Goal: Task Accomplishment & Management: Use online tool/utility

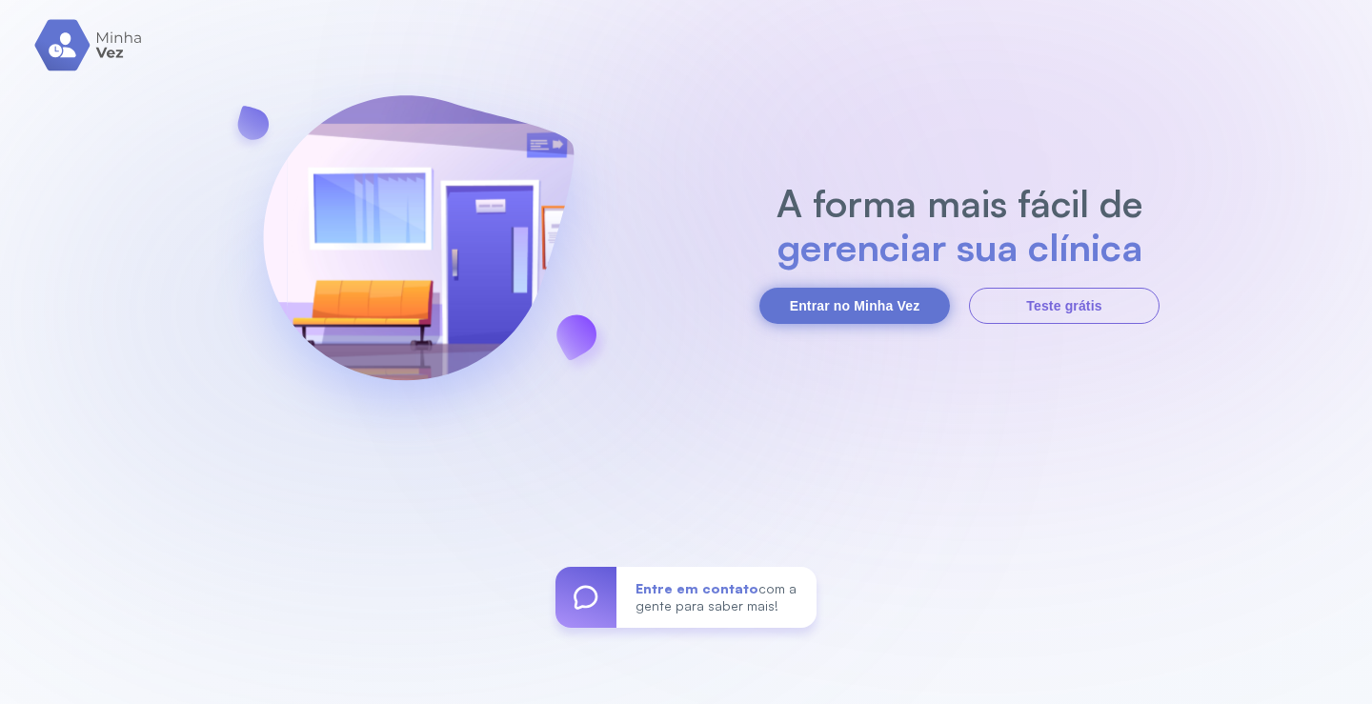
drag, startPoint x: 802, startPoint y: 307, endPoint x: 802, endPoint y: 294, distance: 12.4
click at [802, 296] on button "Entrar no Minha Vez" at bounding box center [854, 306] width 191 height 36
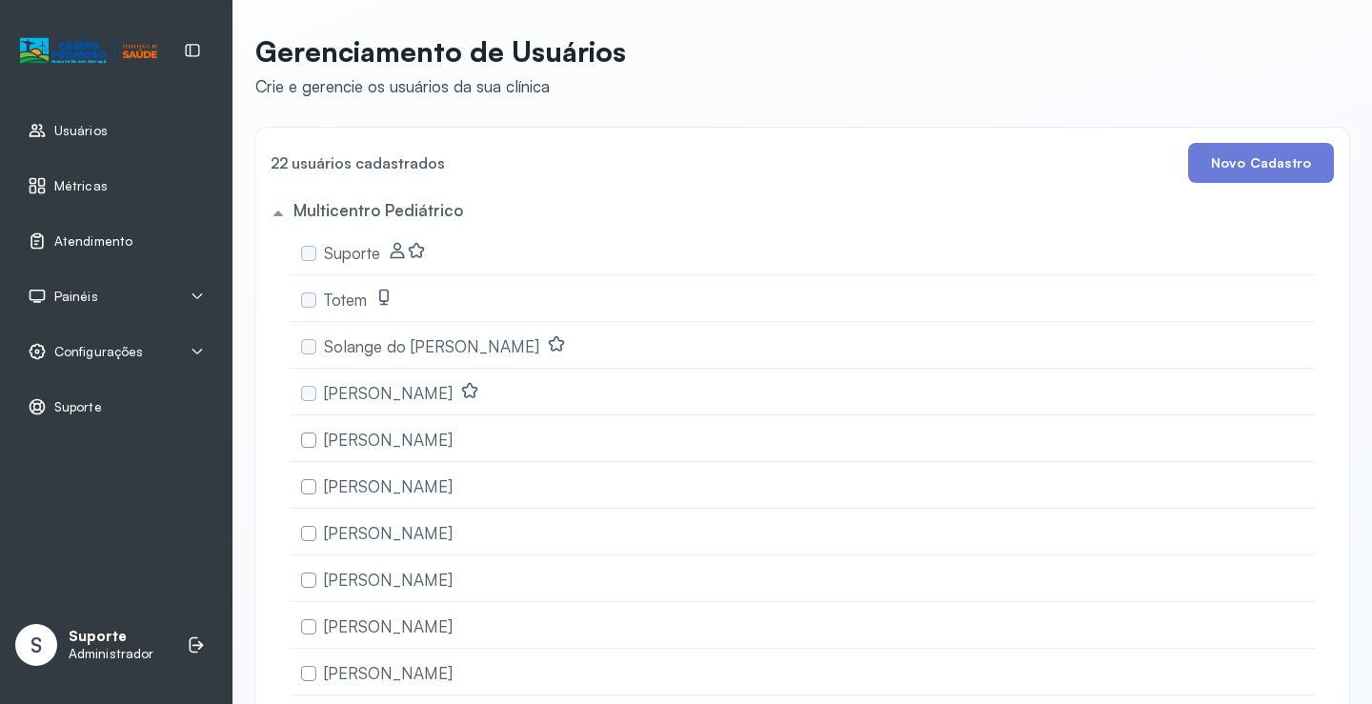
click at [68, 238] on span "Atendimento" at bounding box center [93, 241] width 78 height 16
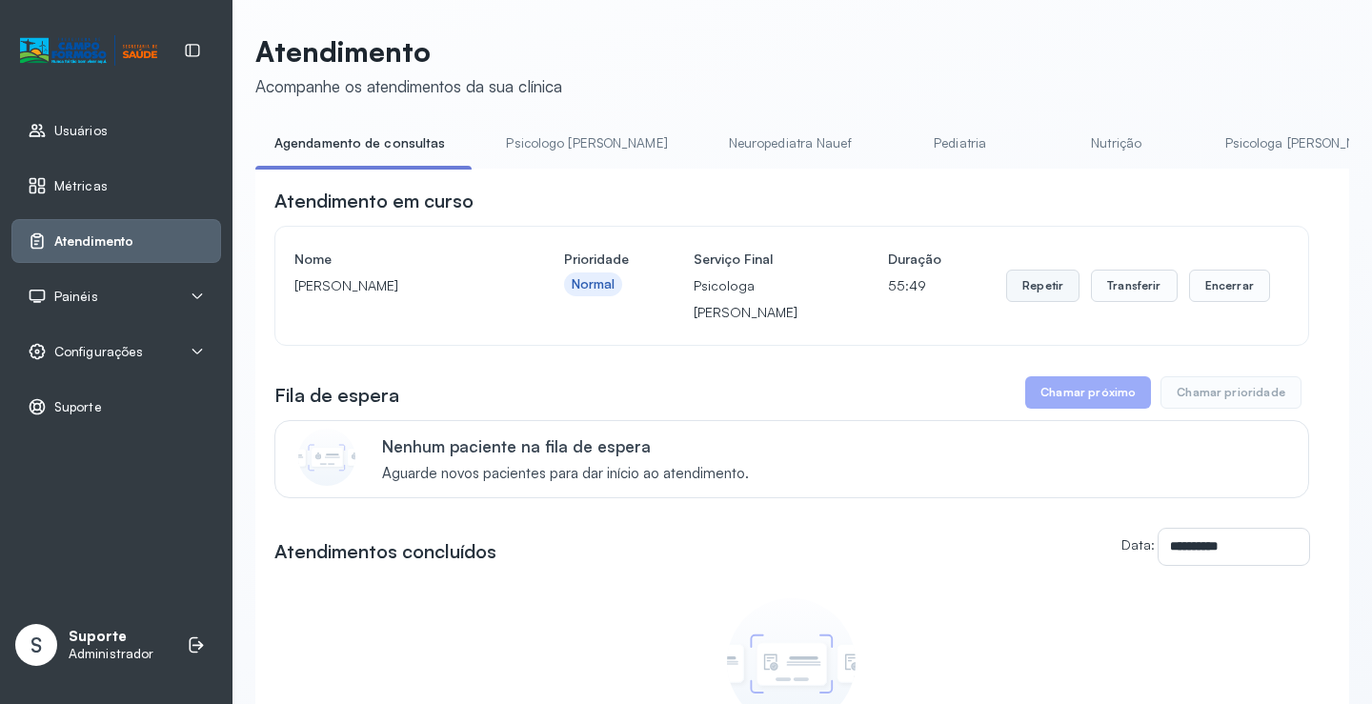
click at [1043, 302] on button "Repetir" at bounding box center [1042, 286] width 73 height 32
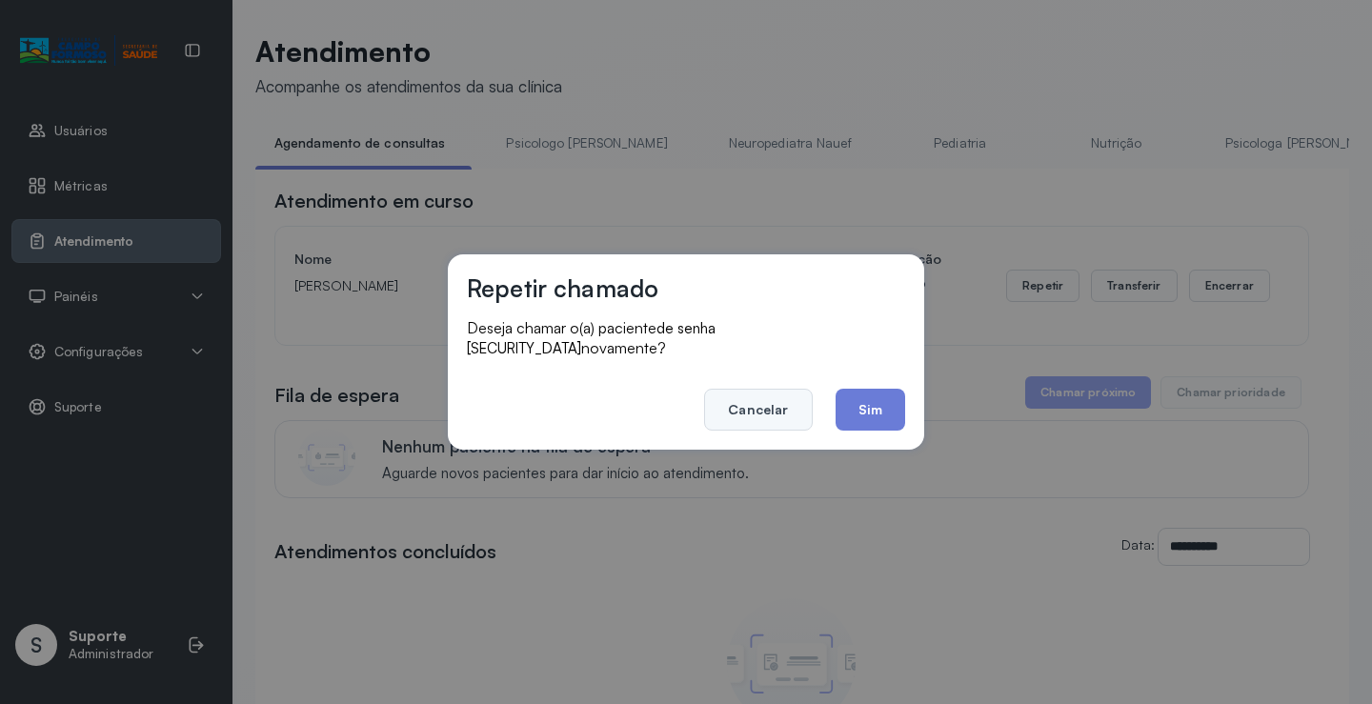
click at [742, 391] on button "Cancelar" at bounding box center [758, 410] width 108 height 42
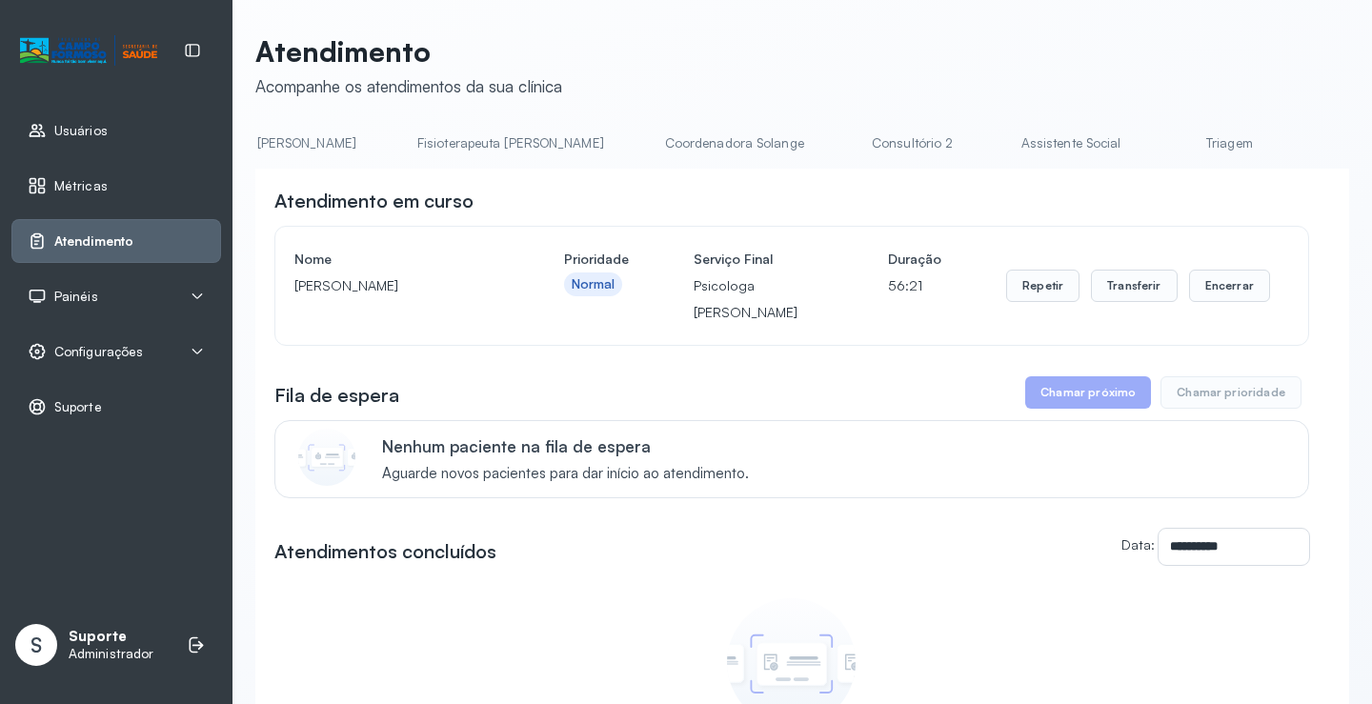
scroll to position [0, 1065]
click at [1127, 146] on link "Triagem" at bounding box center [1193, 143] width 133 height 31
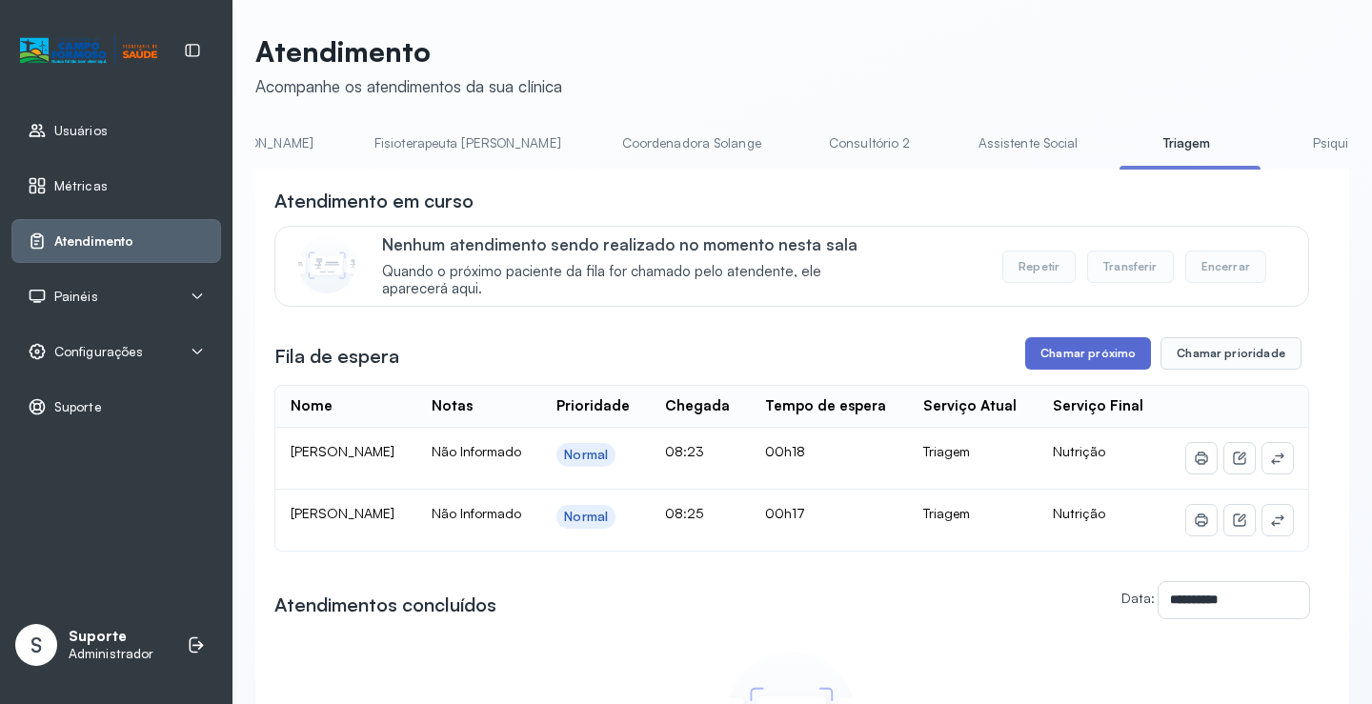
click at [1082, 361] on button "Chamar próximo" at bounding box center [1088, 353] width 126 height 32
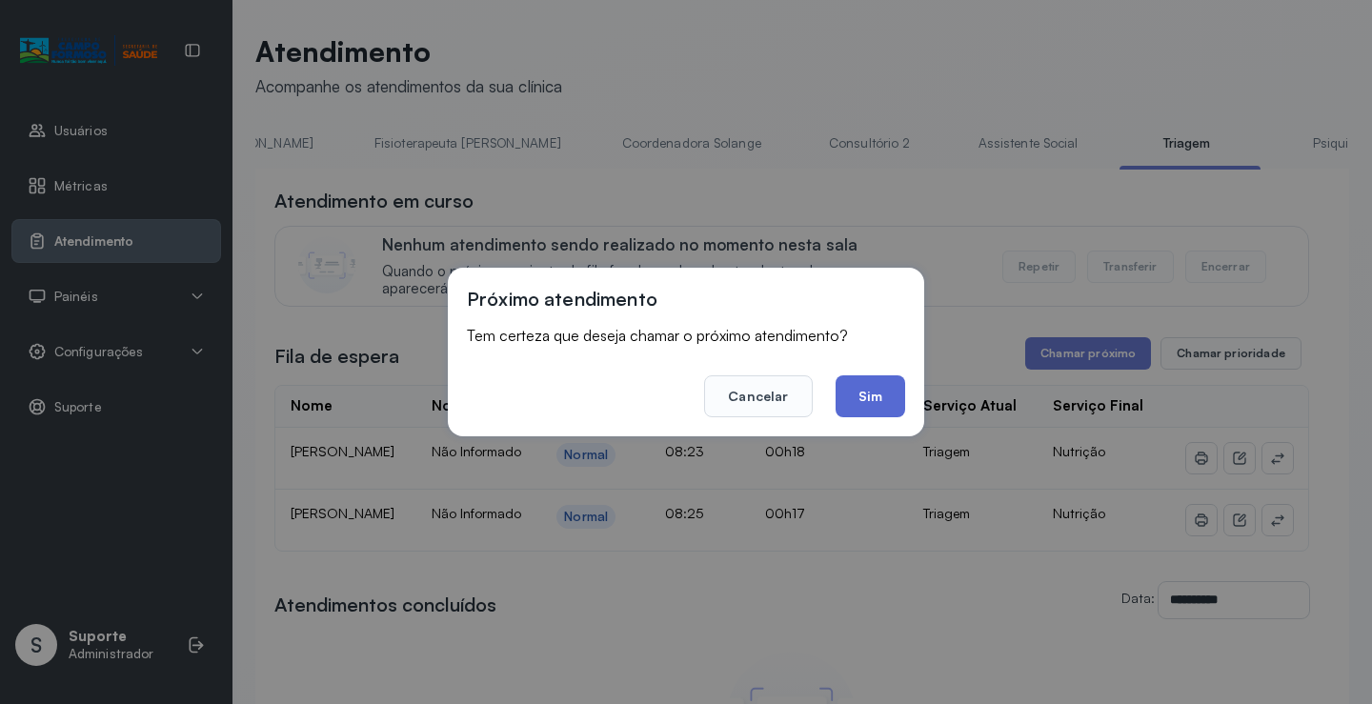
click at [861, 403] on button "Sim" at bounding box center [870, 396] width 70 height 42
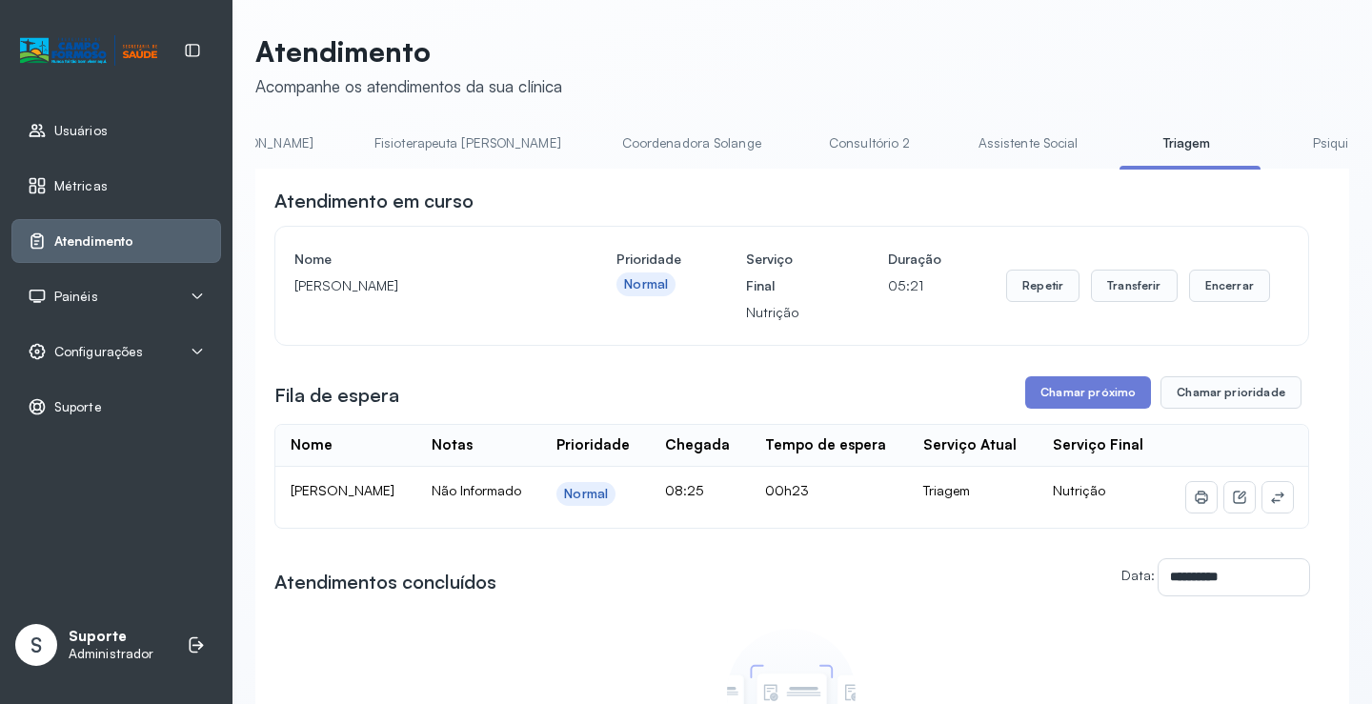
click at [1119, 154] on link "Triagem" at bounding box center [1185, 143] width 133 height 31
click at [1119, 148] on link "Triagem" at bounding box center [1185, 143] width 133 height 31
click at [138, 248] on link "Atendimento" at bounding box center [116, 240] width 177 height 19
click at [147, 241] on link "Atendimento" at bounding box center [116, 240] width 177 height 19
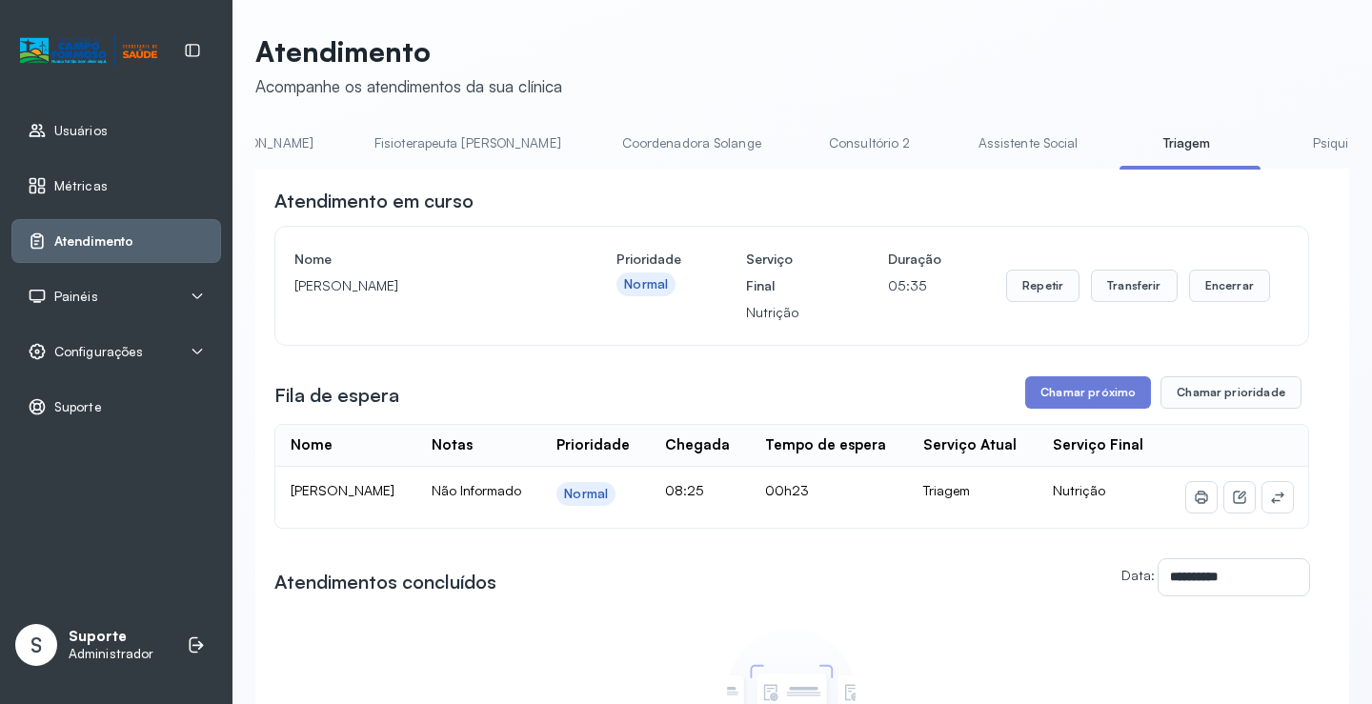
click at [147, 241] on link "Atendimento" at bounding box center [116, 240] width 177 height 19
click at [50, 236] on div "Atendimento" at bounding box center [81, 240] width 106 height 19
click at [192, 231] on link "Atendimento" at bounding box center [116, 240] width 177 height 19
click at [195, 233] on link "Atendimento" at bounding box center [116, 240] width 177 height 19
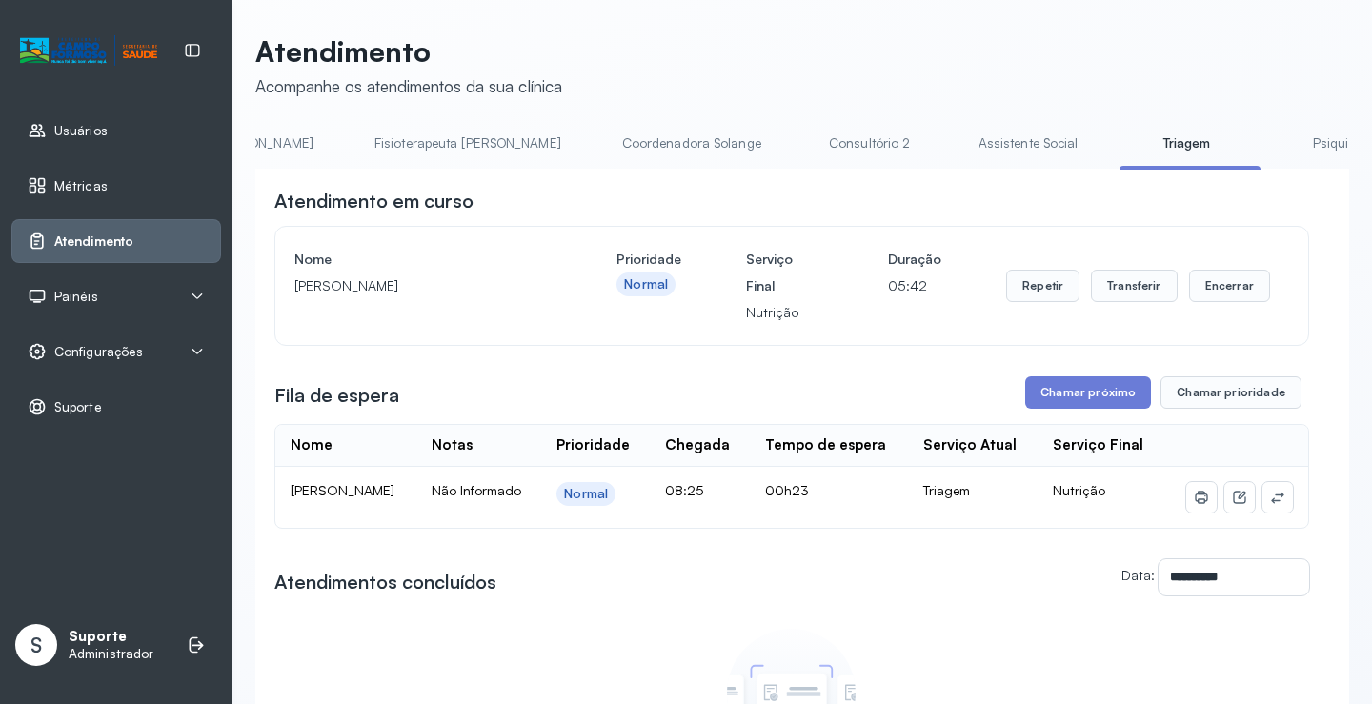
click at [161, 244] on link "Atendimento" at bounding box center [116, 240] width 177 height 19
click at [166, 231] on link "Atendimento" at bounding box center [116, 240] width 177 height 19
click at [1084, 400] on button "Chamar próximo" at bounding box center [1088, 392] width 126 height 32
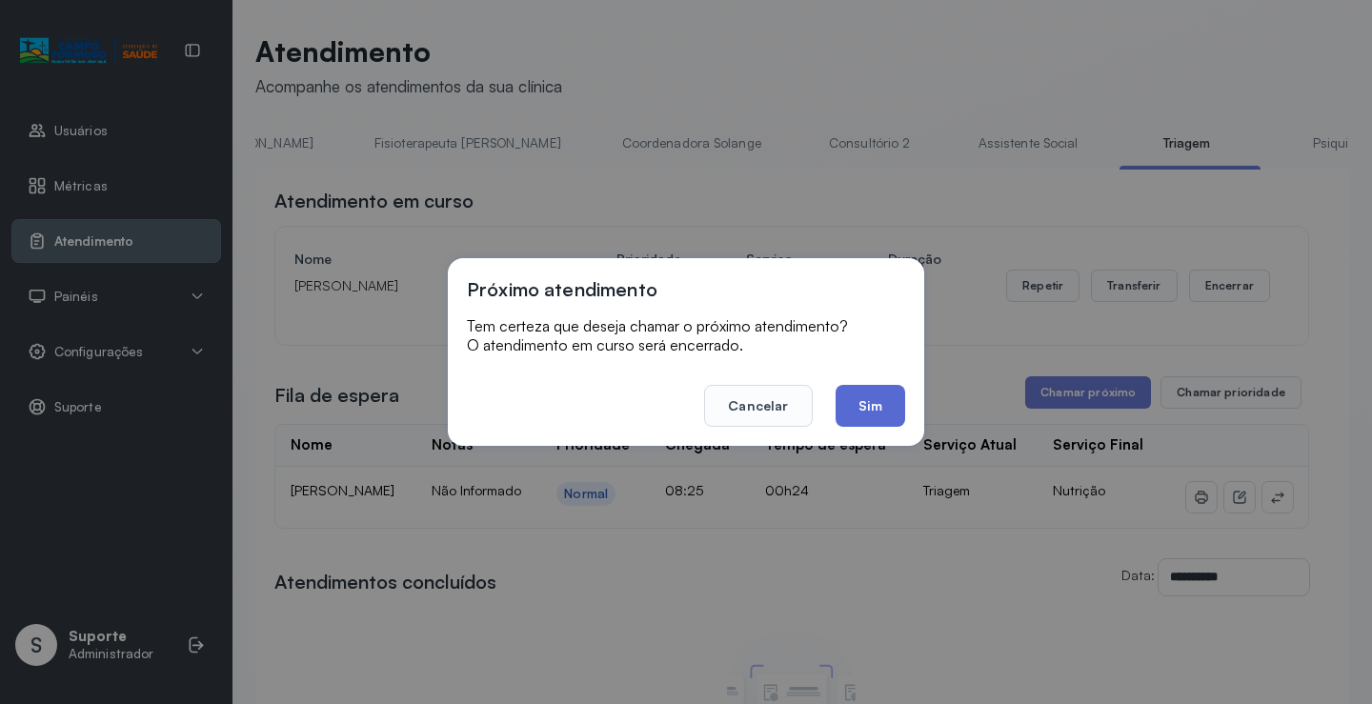
click at [864, 410] on button "Sim" at bounding box center [870, 406] width 70 height 42
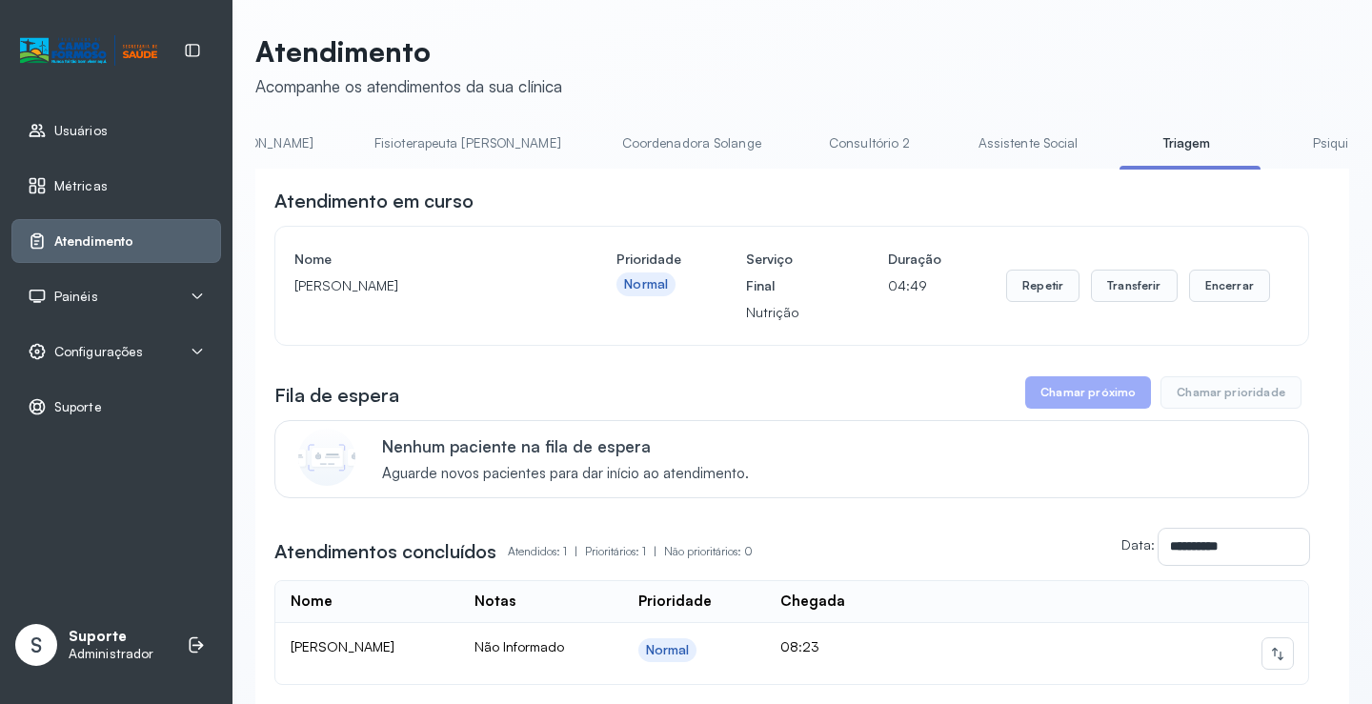
click at [181, 240] on link "Atendimento" at bounding box center [116, 240] width 177 height 19
click at [1081, 398] on button "Chamar próximo" at bounding box center [1088, 392] width 126 height 32
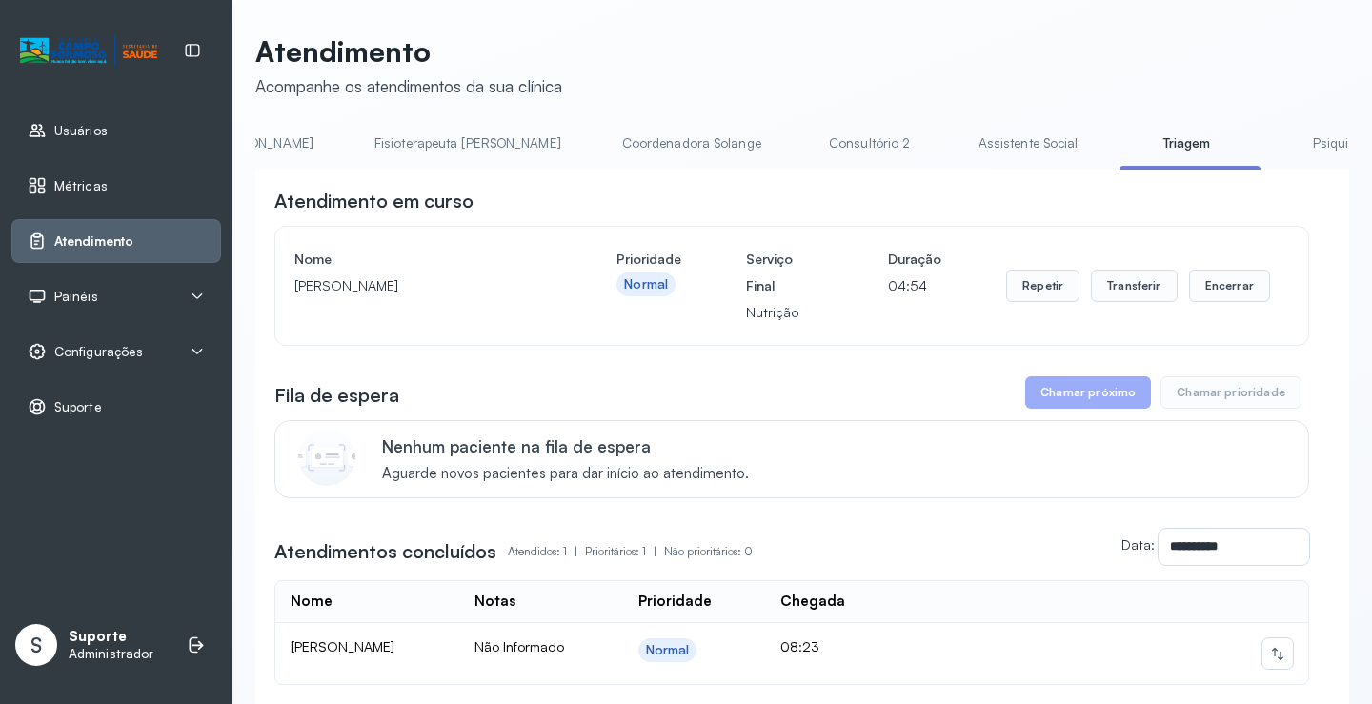
click at [1119, 144] on link "Triagem" at bounding box center [1185, 143] width 133 height 31
click at [1095, 409] on button "Chamar próximo" at bounding box center [1088, 392] width 126 height 32
click at [1090, 395] on button "Chamar próximo" at bounding box center [1088, 392] width 126 height 32
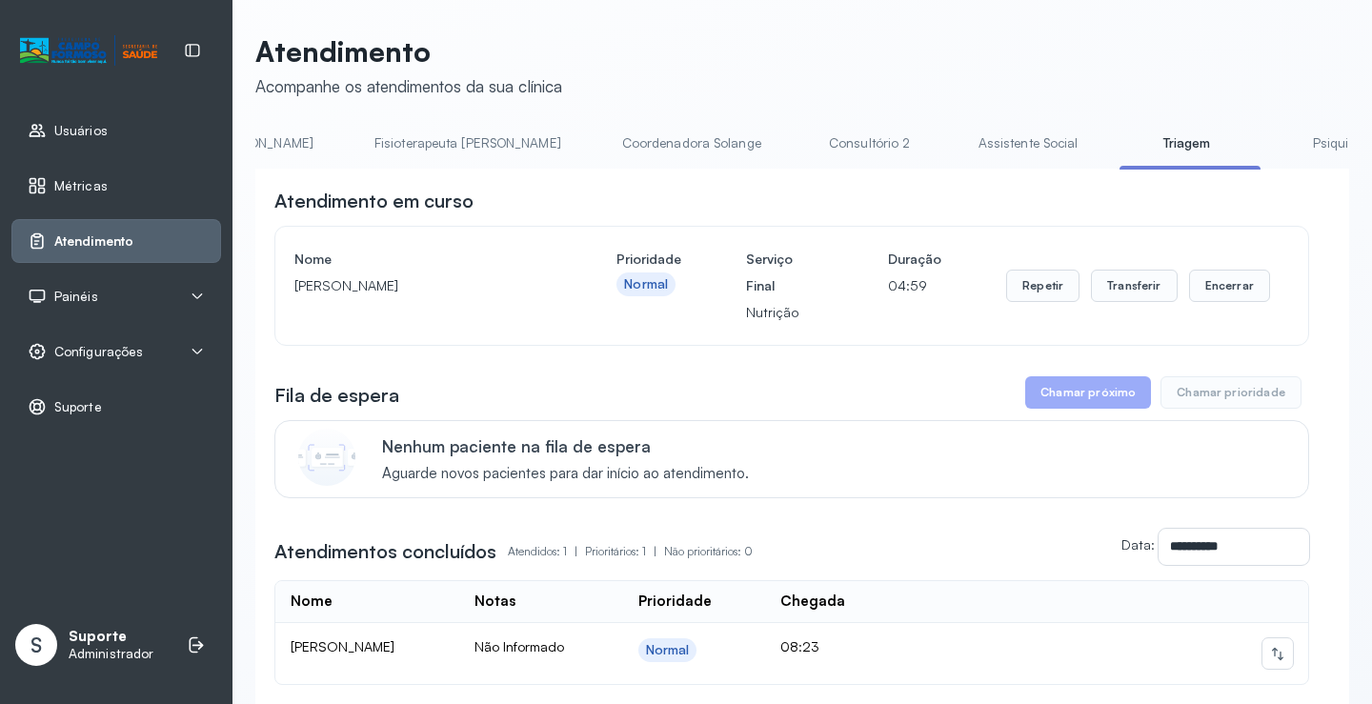
click at [1089, 396] on button "Chamar próximo" at bounding box center [1088, 392] width 126 height 32
click at [1086, 396] on button "Chamar próximo" at bounding box center [1088, 392] width 126 height 32
click at [1098, 405] on button "Chamar próximo" at bounding box center [1088, 392] width 126 height 32
click at [377, 661] on td "Lais Silva Santos" at bounding box center [367, 653] width 184 height 61
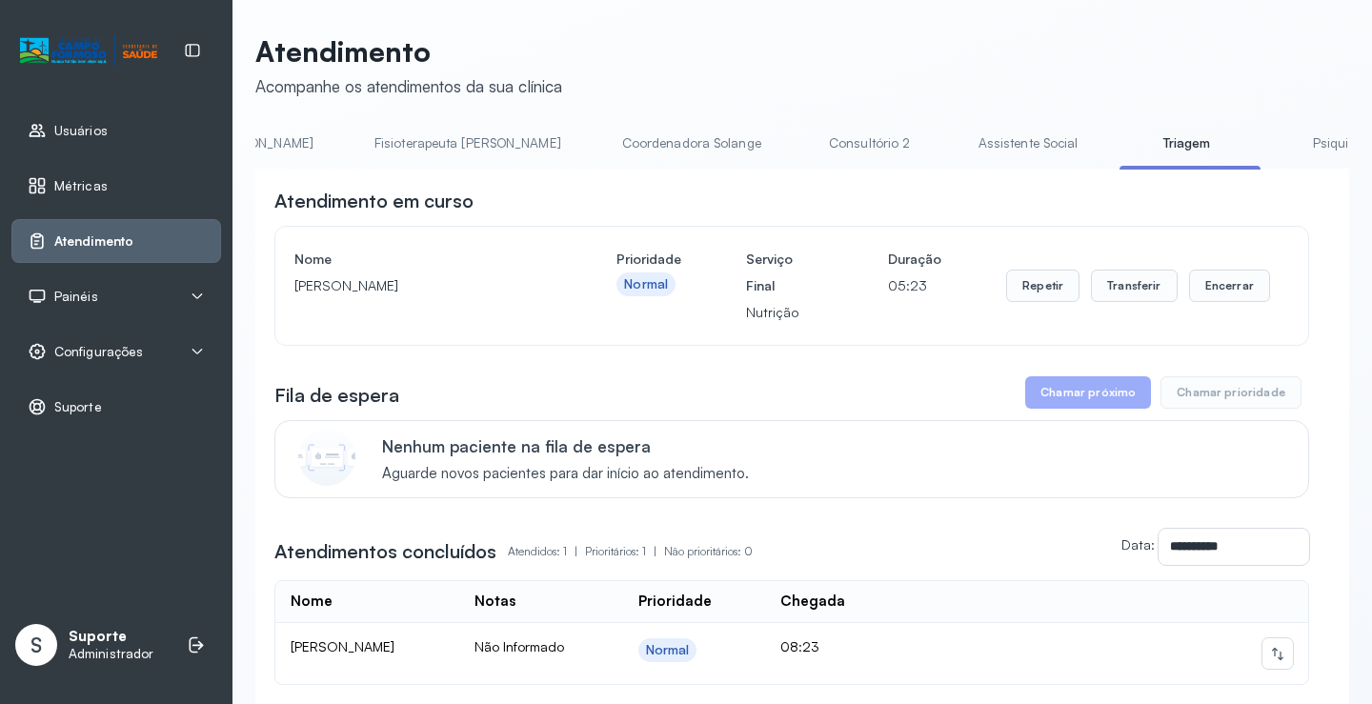
click at [318, 611] on div "Nome" at bounding box center [312, 602] width 42 height 18
click at [111, 242] on span "Atendimento" at bounding box center [93, 241] width 79 height 16
click at [453, 299] on p "Enzo Davi Silva Santos" at bounding box center [422, 285] width 257 height 27
click at [1119, 131] on link "Triagem" at bounding box center [1185, 143] width 133 height 31
click at [1058, 311] on div "Repetir Transferir Encerrar" at bounding box center [1138, 286] width 264 height 80
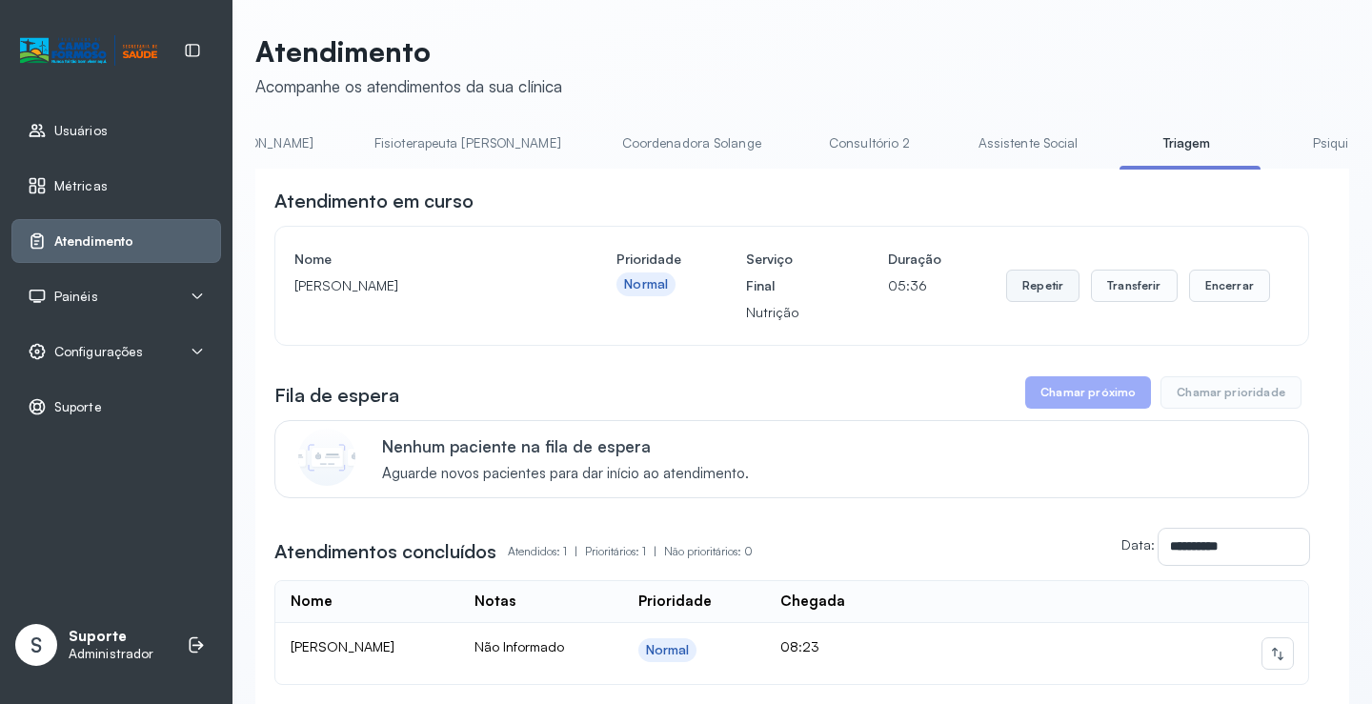
click at [1051, 291] on button "Repetir" at bounding box center [1042, 286] width 73 height 32
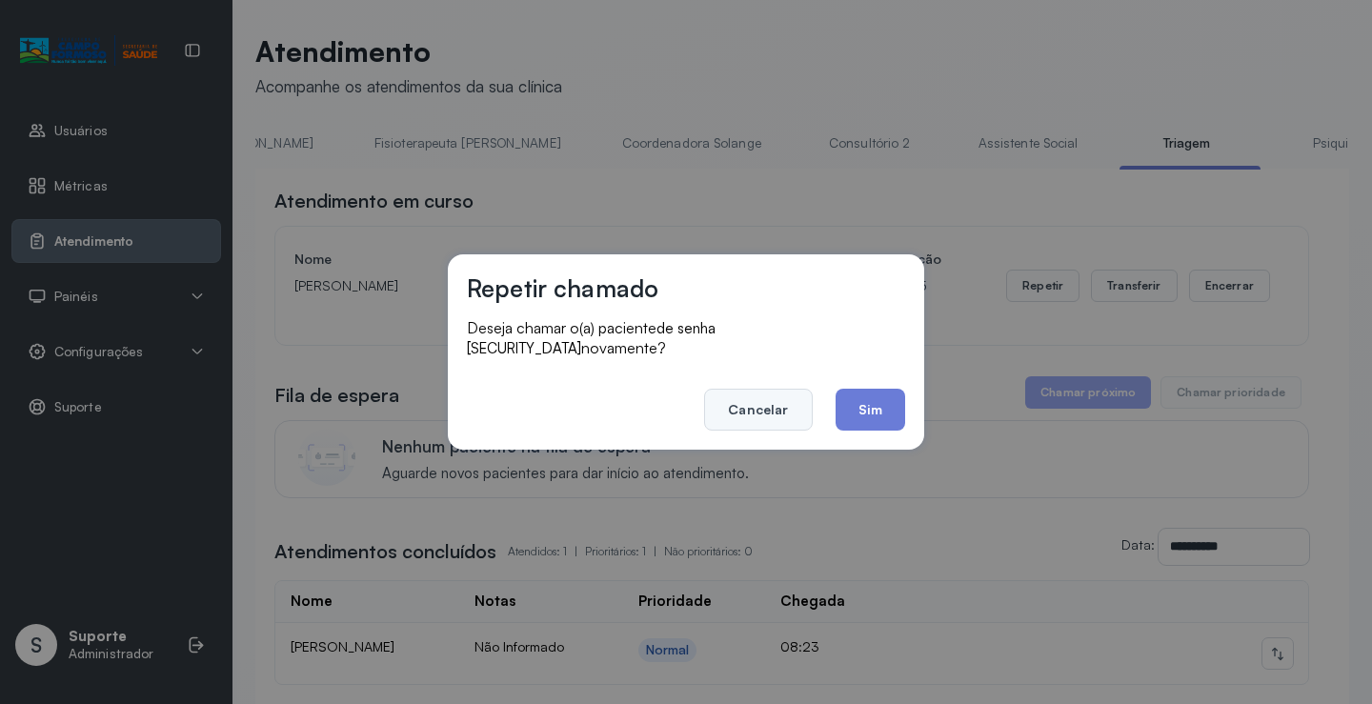
click at [757, 398] on button "Cancelar" at bounding box center [758, 410] width 108 height 42
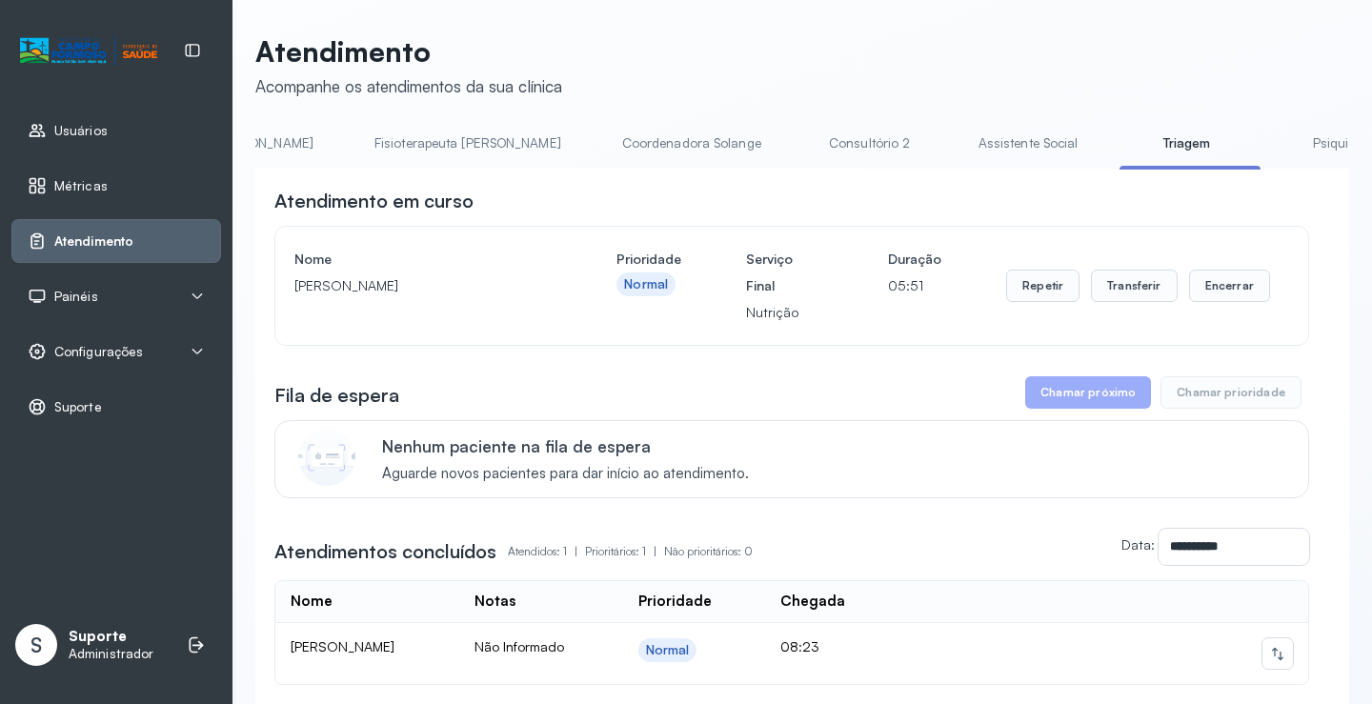
click at [1066, 409] on button "Chamar próximo" at bounding box center [1088, 392] width 126 height 32
click at [1072, 398] on button "Chamar próximo" at bounding box center [1088, 392] width 126 height 32
click at [179, 236] on link "Atendimento" at bounding box center [116, 240] width 177 height 19
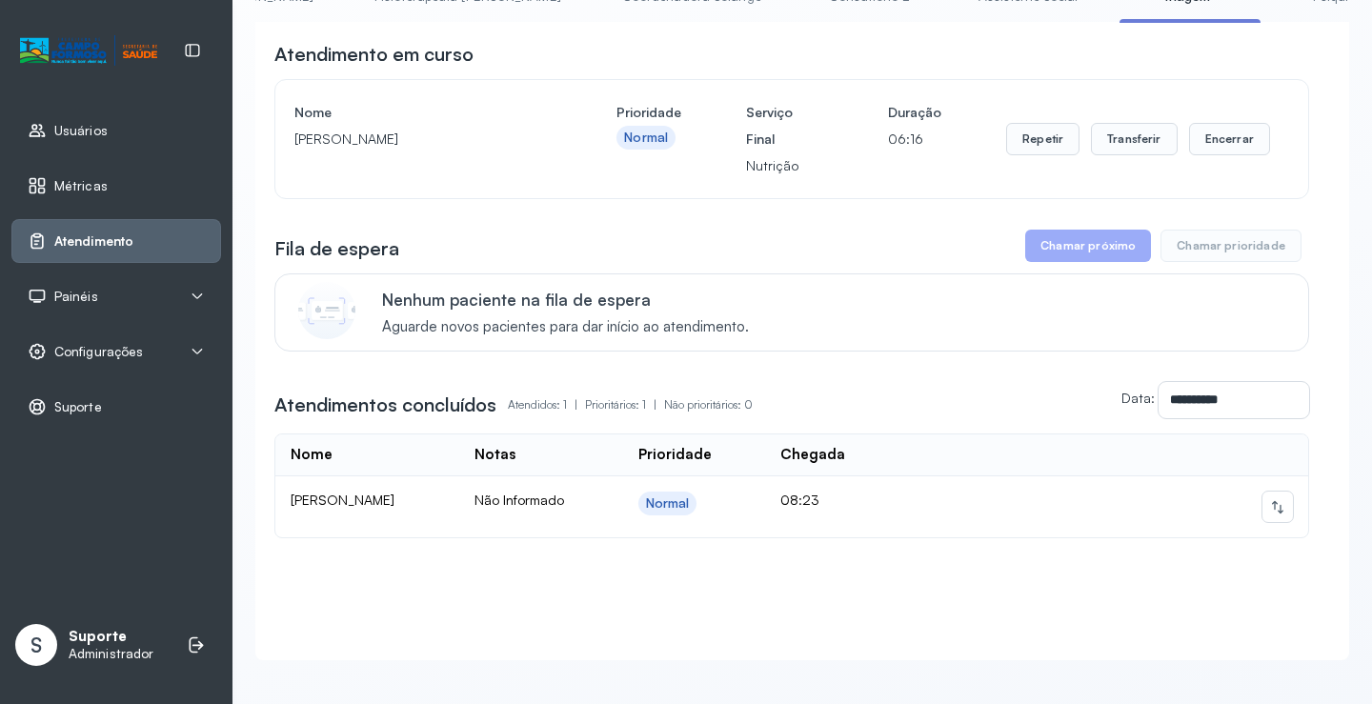
scroll to position [0, 0]
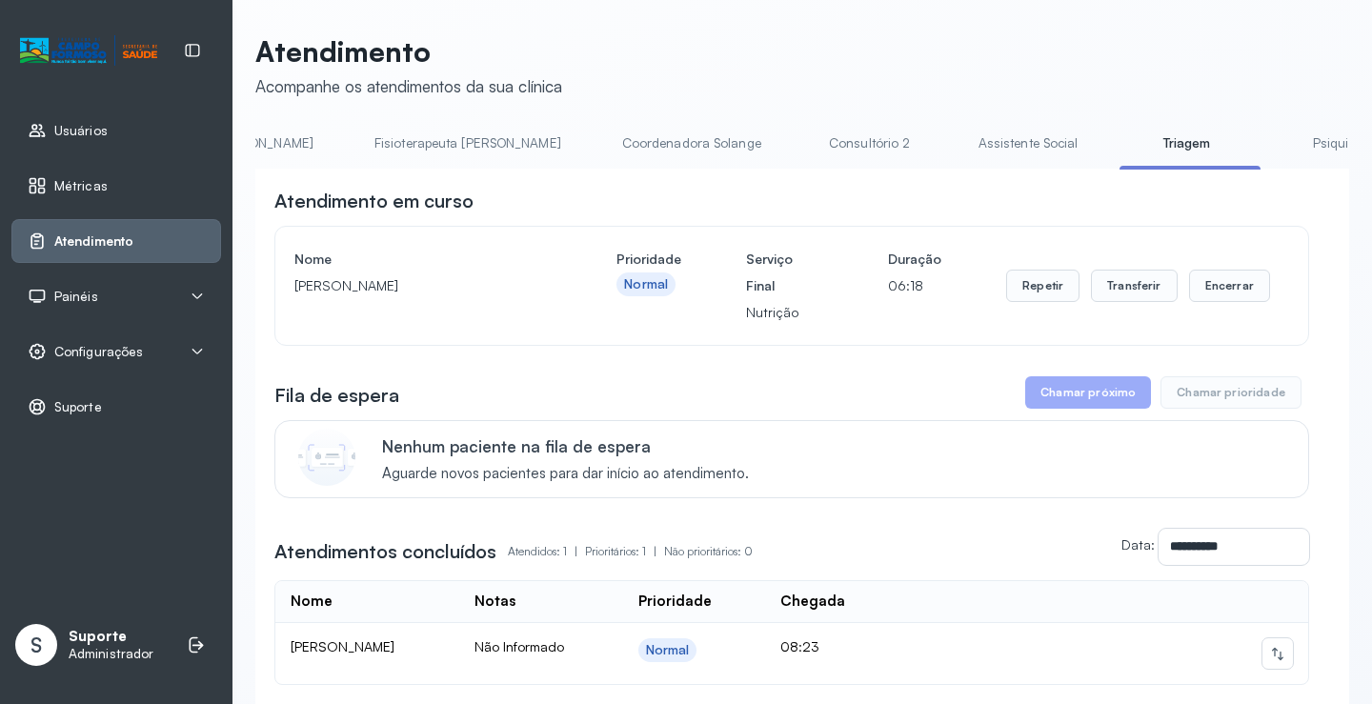
click at [1091, 399] on button "Chamar próximo" at bounding box center [1088, 392] width 126 height 32
drag, startPoint x: 1098, startPoint y: 392, endPoint x: 1109, endPoint y: 398, distance: 11.9
click at [1103, 396] on button "Chamar próximo" at bounding box center [1088, 392] width 126 height 32
click at [1111, 402] on button "Chamar próximo" at bounding box center [1088, 392] width 126 height 32
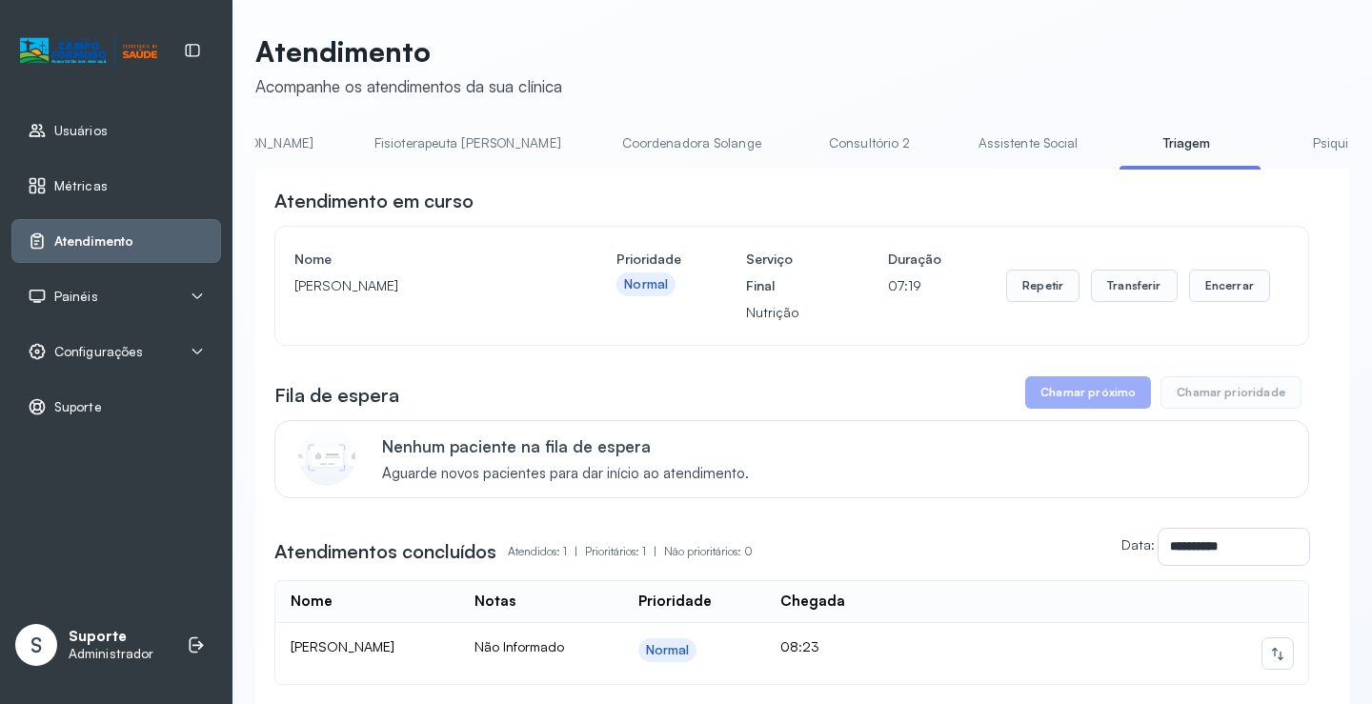
click at [1119, 151] on link "Triagem" at bounding box center [1185, 143] width 133 height 31
click at [1119, 150] on link "Triagem" at bounding box center [1185, 143] width 133 height 31
click at [1119, 158] on link "Triagem" at bounding box center [1185, 143] width 133 height 31
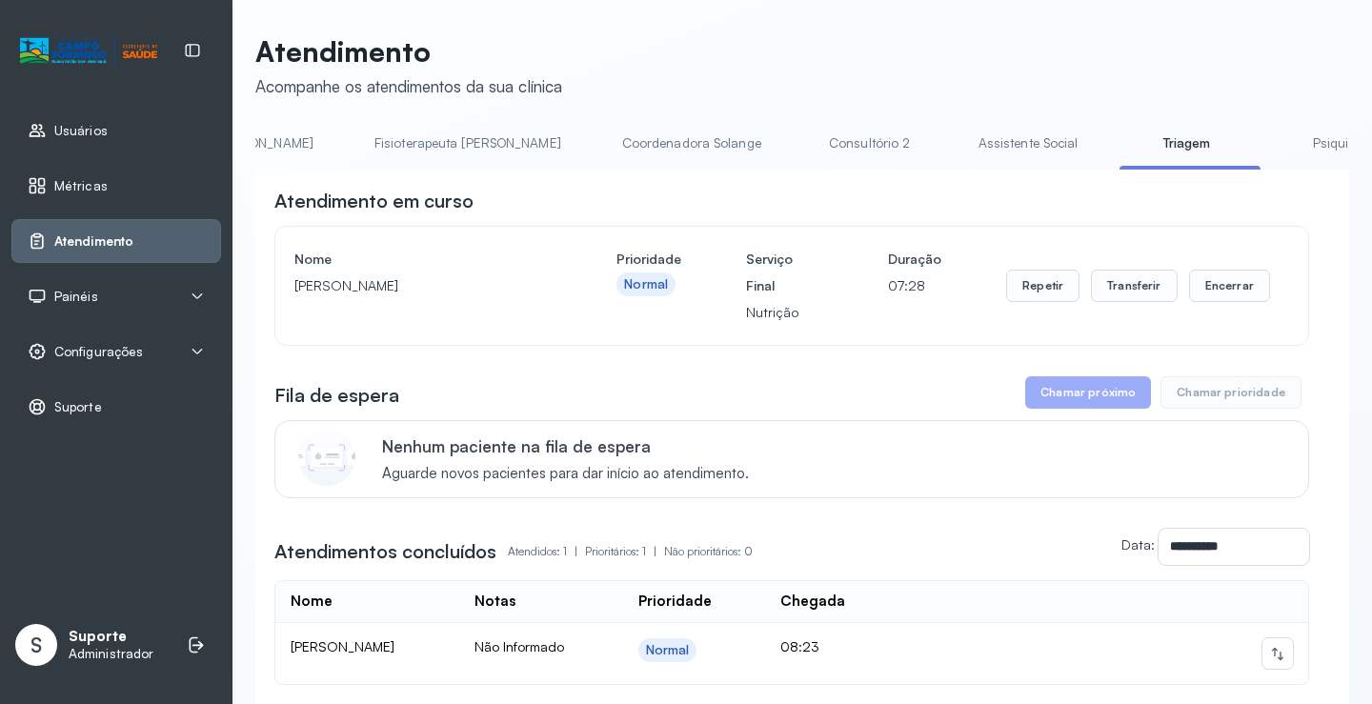
click at [1081, 409] on button "Chamar próximo" at bounding box center [1088, 392] width 126 height 32
drag, startPoint x: 1081, startPoint y: 412, endPoint x: 1089, endPoint y: 392, distance: 21.4
click at [1086, 397] on button "Chamar próximo" at bounding box center [1088, 392] width 126 height 32
click at [1089, 393] on button "Chamar próximo" at bounding box center [1088, 392] width 126 height 32
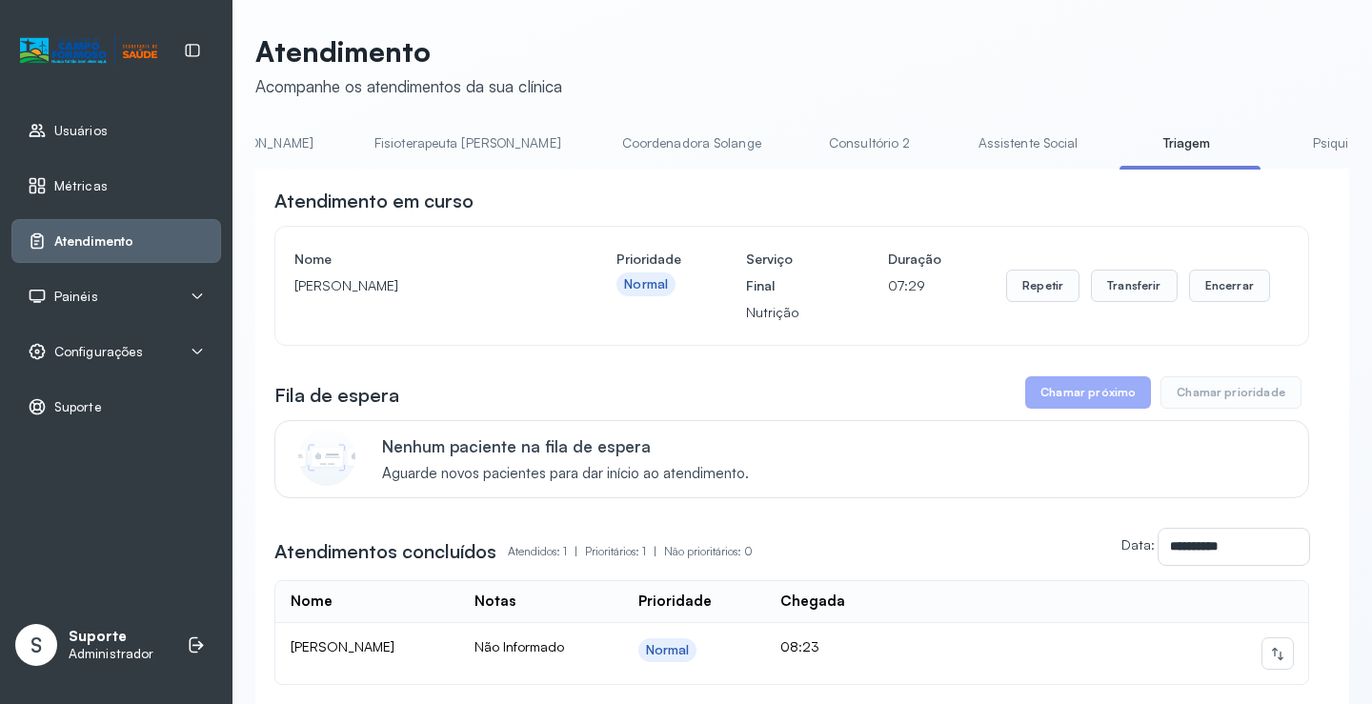
click at [1087, 403] on button "Chamar próximo" at bounding box center [1088, 392] width 126 height 32
click at [1086, 398] on button "Chamar próximo" at bounding box center [1088, 392] width 126 height 32
click at [970, 606] on th at bounding box center [1100, 602] width 413 height 42
drag, startPoint x: 734, startPoint y: 589, endPoint x: 605, endPoint y: 559, distance: 132.9
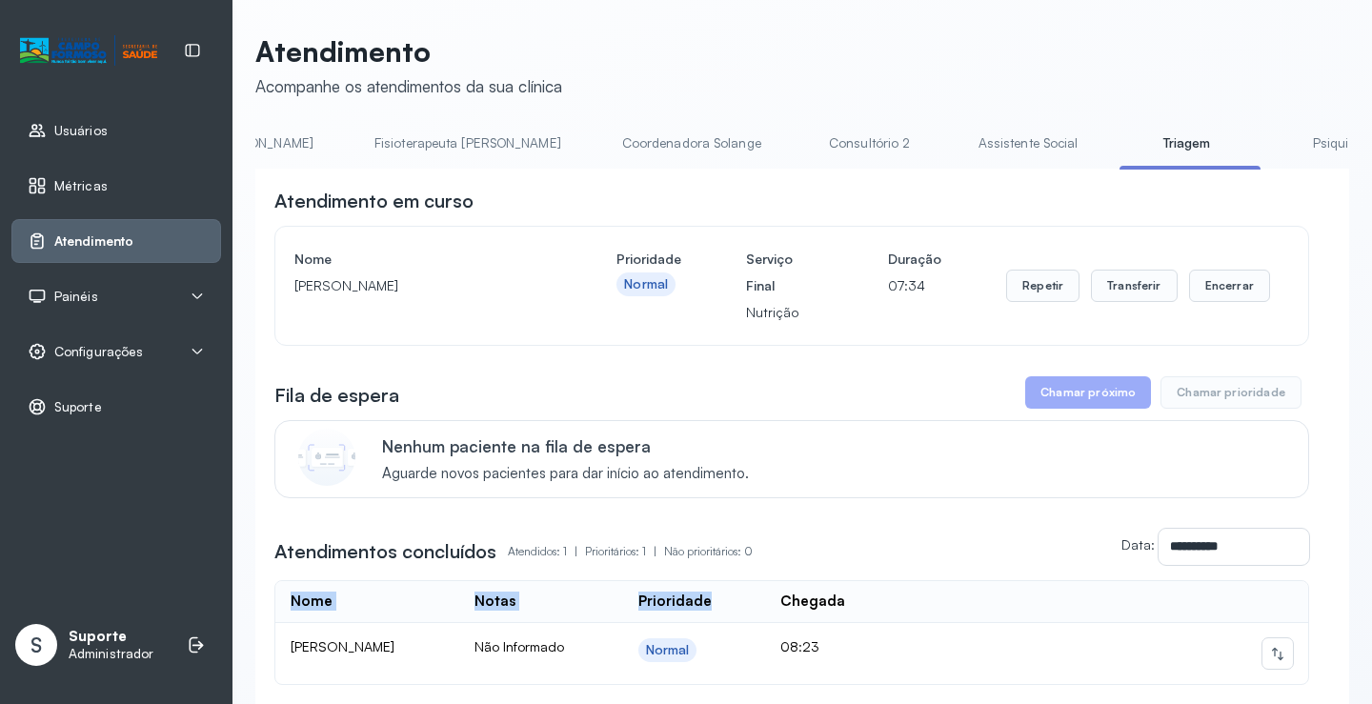
click at [646, 571] on div "**********" at bounding box center [791, 436] width 1035 height 497
click at [1063, 385] on button "Chamar próximo" at bounding box center [1088, 392] width 126 height 32
click at [1075, 402] on button "Chamar próximo" at bounding box center [1088, 392] width 126 height 32
click at [1000, 623] on th at bounding box center [1100, 602] width 413 height 42
click at [1085, 378] on div "**********" at bounding box center [791, 436] width 1035 height 497
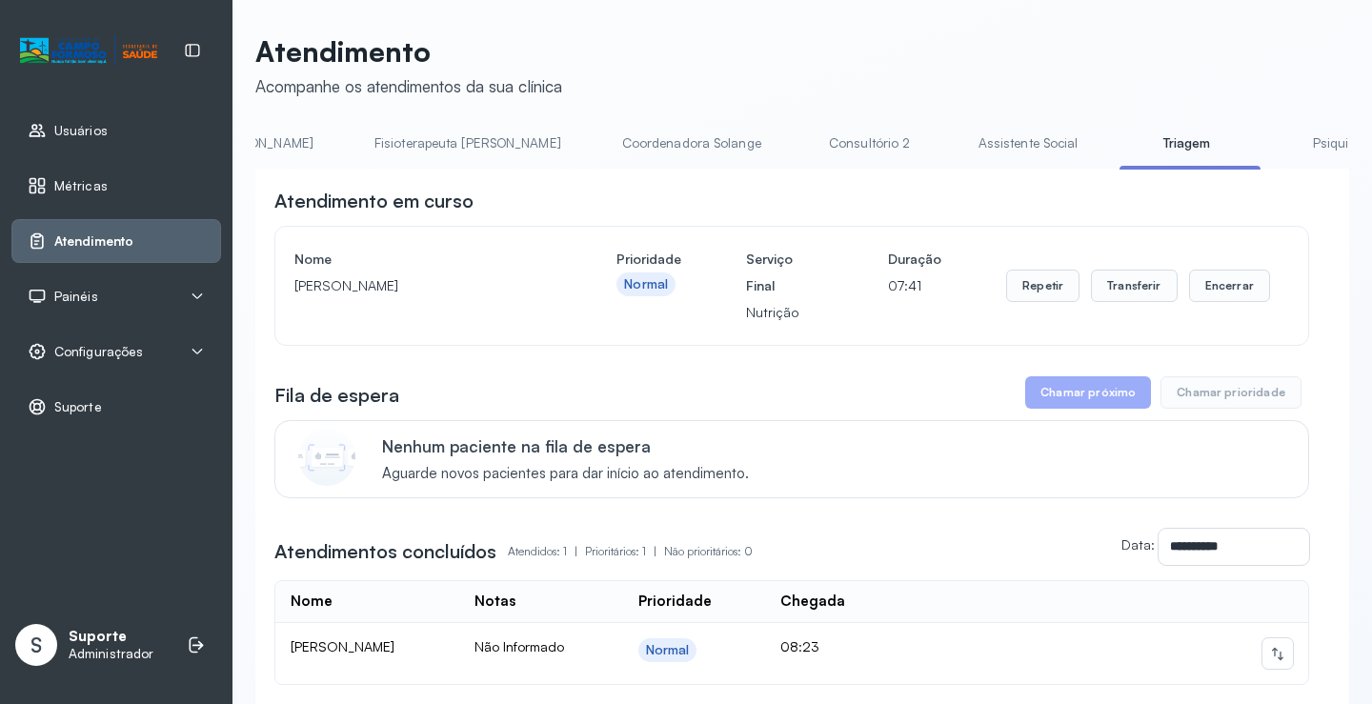
click at [1071, 399] on button "Chamar próximo" at bounding box center [1088, 392] width 126 height 32
click at [181, 243] on link "Atendimento" at bounding box center [116, 240] width 177 height 19
click at [156, 243] on link "Atendimento" at bounding box center [116, 240] width 177 height 19
click at [1070, 389] on button "Chamar próximo" at bounding box center [1088, 392] width 126 height 32
click at [151, 233] on link "Atendimento" at bounding box center [116, 240] width 177 height 19
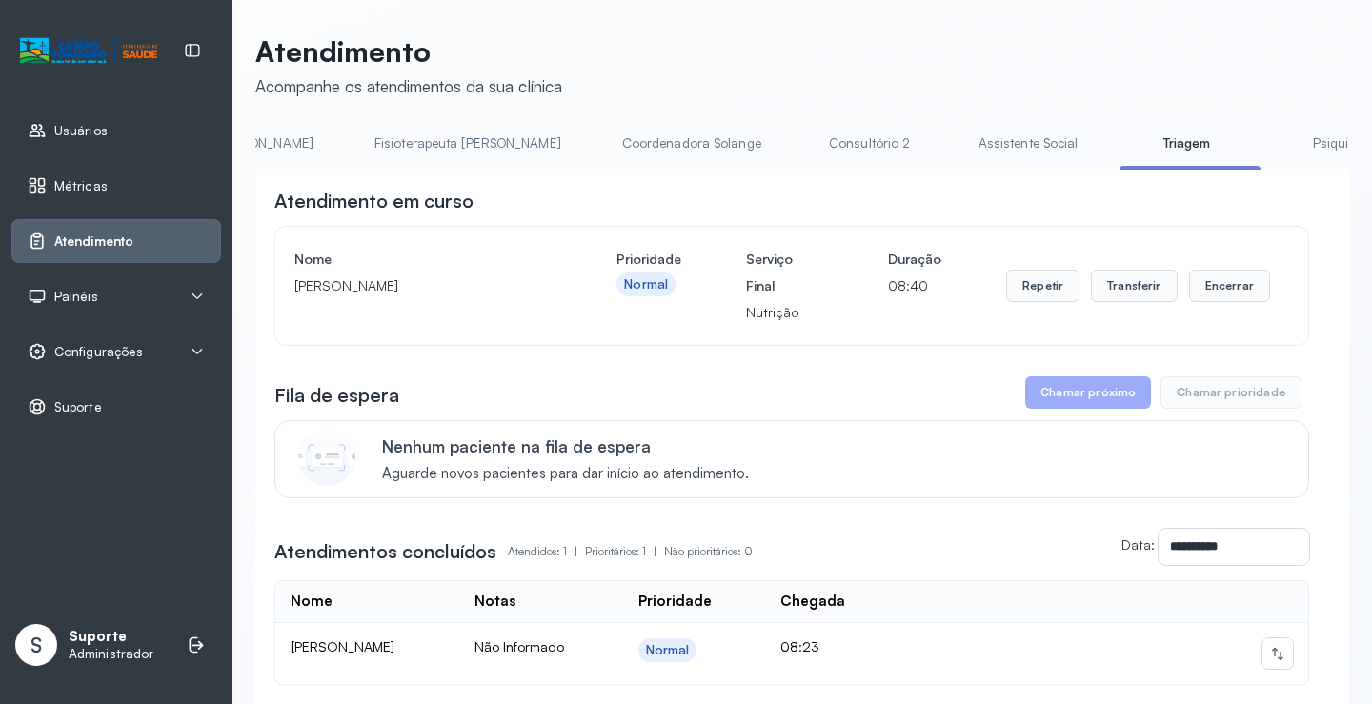
click at [1119, 150] on link "Triagem" at bounding box center [1185, 143] width 133 height 31
click at [1092, 394] on button "Chamar próximo" at bounding box center [1088, 392] width 126 height 32
click at [171, 230] on div "Atendimento" at bounding box center [116, 241] width 210 height 44
click at [1079, 397] on button "Chamar próximo" at bounding box center [1088, 392] width 126 height 32
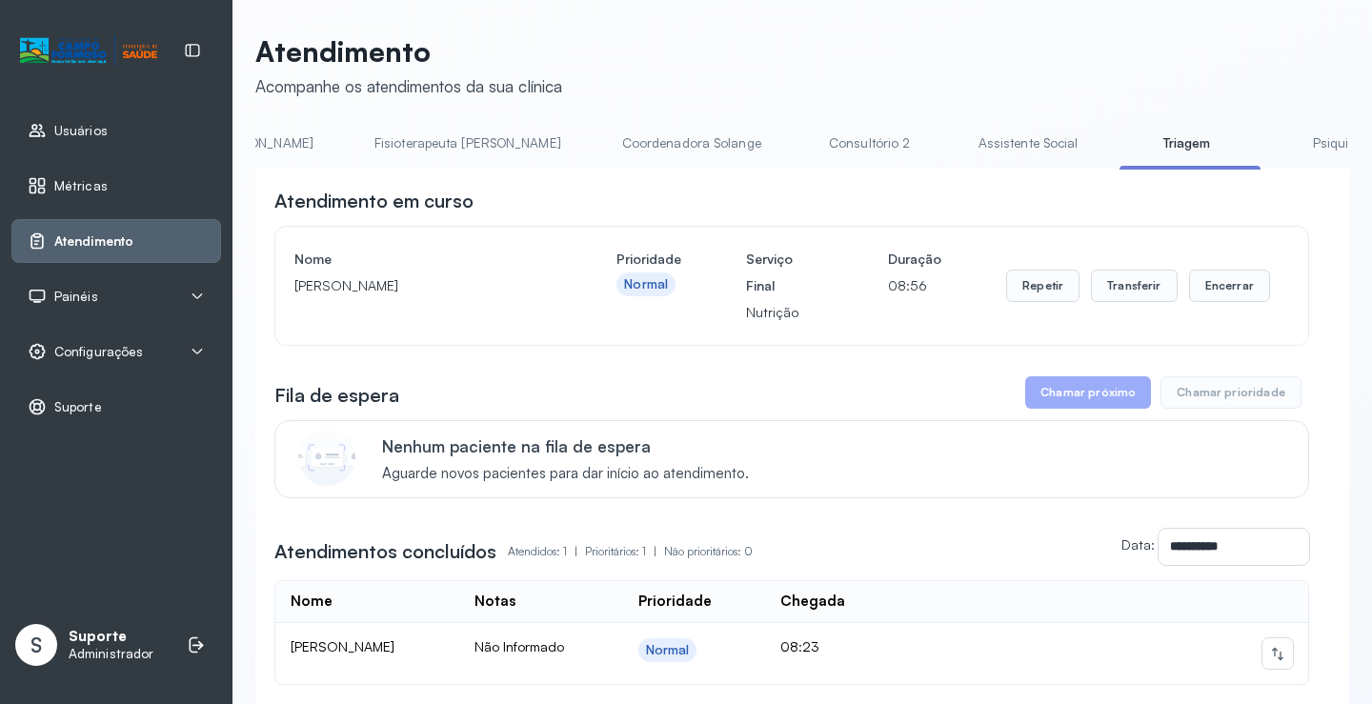
click at [1079, 397] on button "Chamar próximo" at bounding box center [1088, 392] width 126 height 32
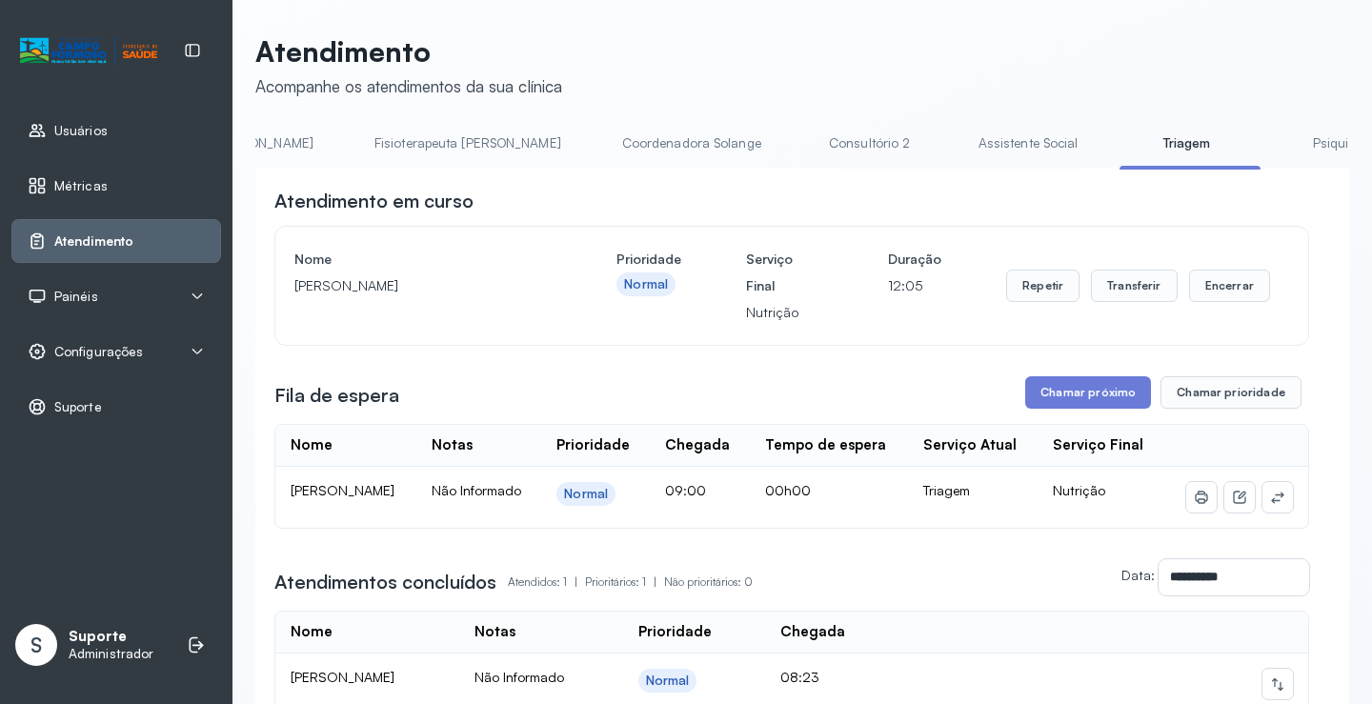
click at [1119, 153] on link "Triagem" at bounding box center [1185, 143] width 133 height 31
click at [1082, 395] on button "Chamar próximo" at bounding box center [1088, 392] width 126 height 32
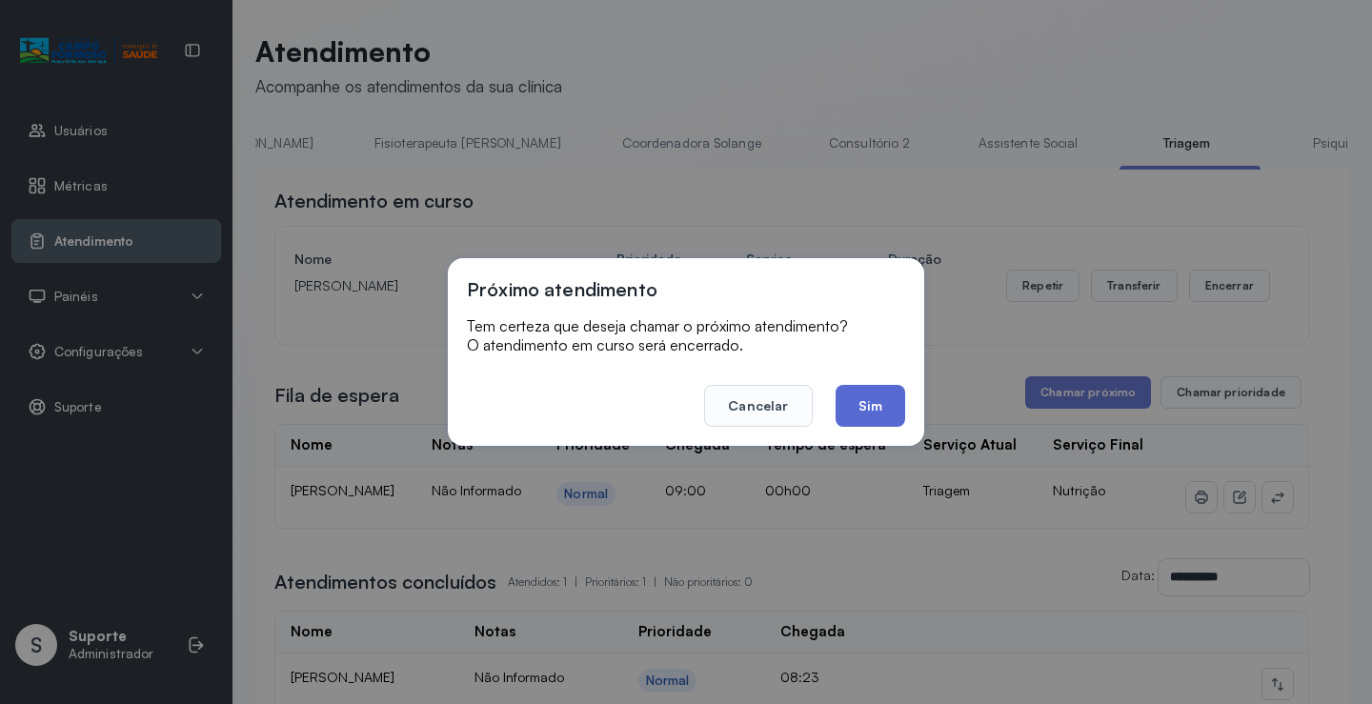
click at [870, 415] on button "Sim" at bounding box center [870, 406] width 70 height 42
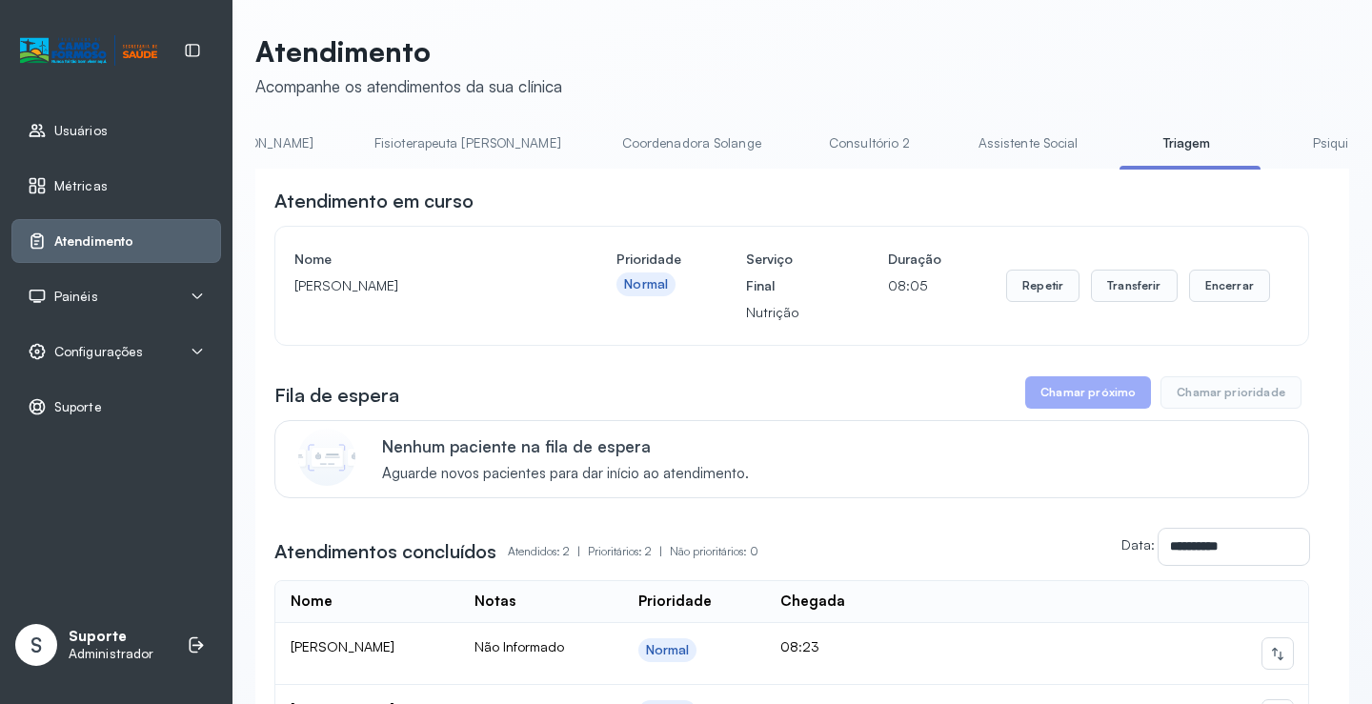
click at [1075, 403] on button "Chamar próximo" at bounding box center [1088, 392] width 126 height 32
click at [1075, 398] on button "Chamar próximo" at bounding box center [1088, 392] width 126 height 32
click at [89, 235] on span "Atendimento" at bounding box center [93, 241] width 79 height 16
click at [148, 247] on link "Atendimento" at bounding box center [116, 240] width 177 height 19
click at [1111, 392] on button "Chamar próximo" at bounding box center [1088, 392] width 126 height 32
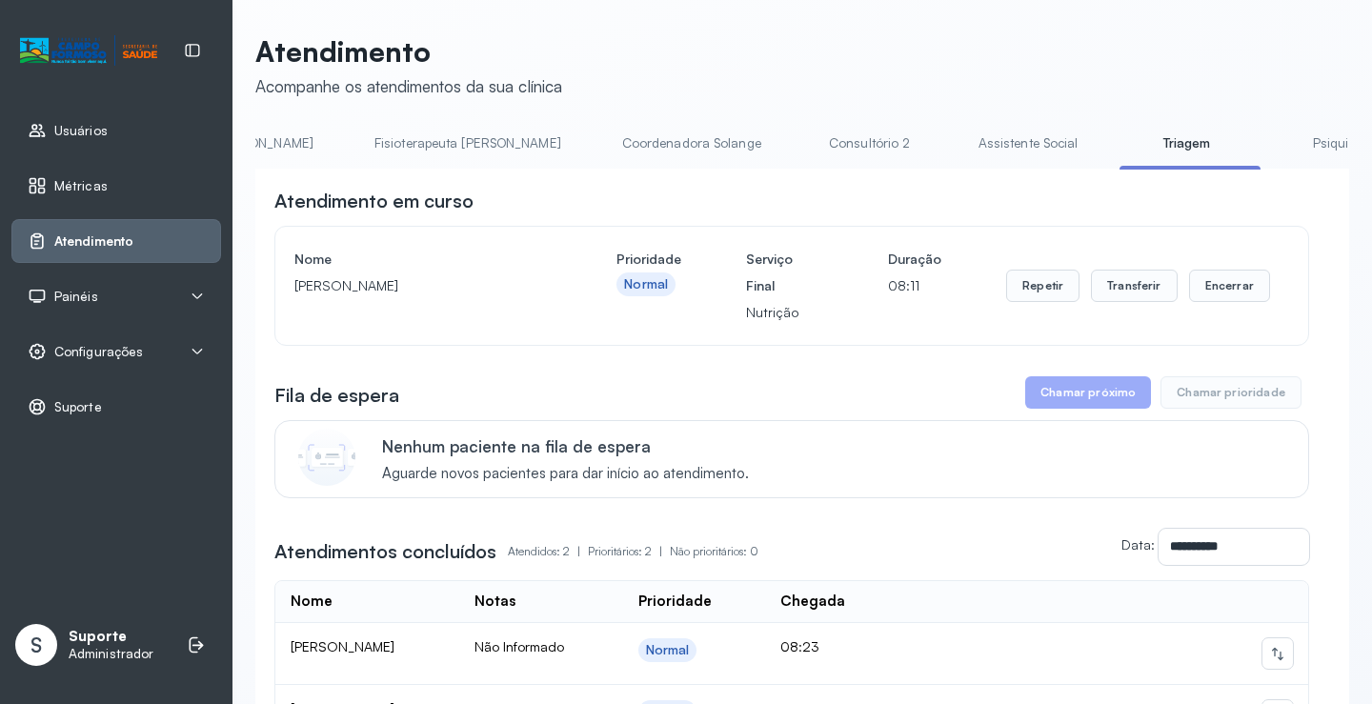
click at [1111, 402] on button "Chamar próximo" at bounding box center [1088, 392] width 126 height 32
click at [1119, 144] on link "Triagem" at bounding box center [1185, 143] width 133 height 31
click at [1119, 154] on link "Triagem" at bounding box center [1185, 143] width 133 height 31
click at [1045, 289] on button "Repetir" at bounding box center [1042, 286] width 73 height 32
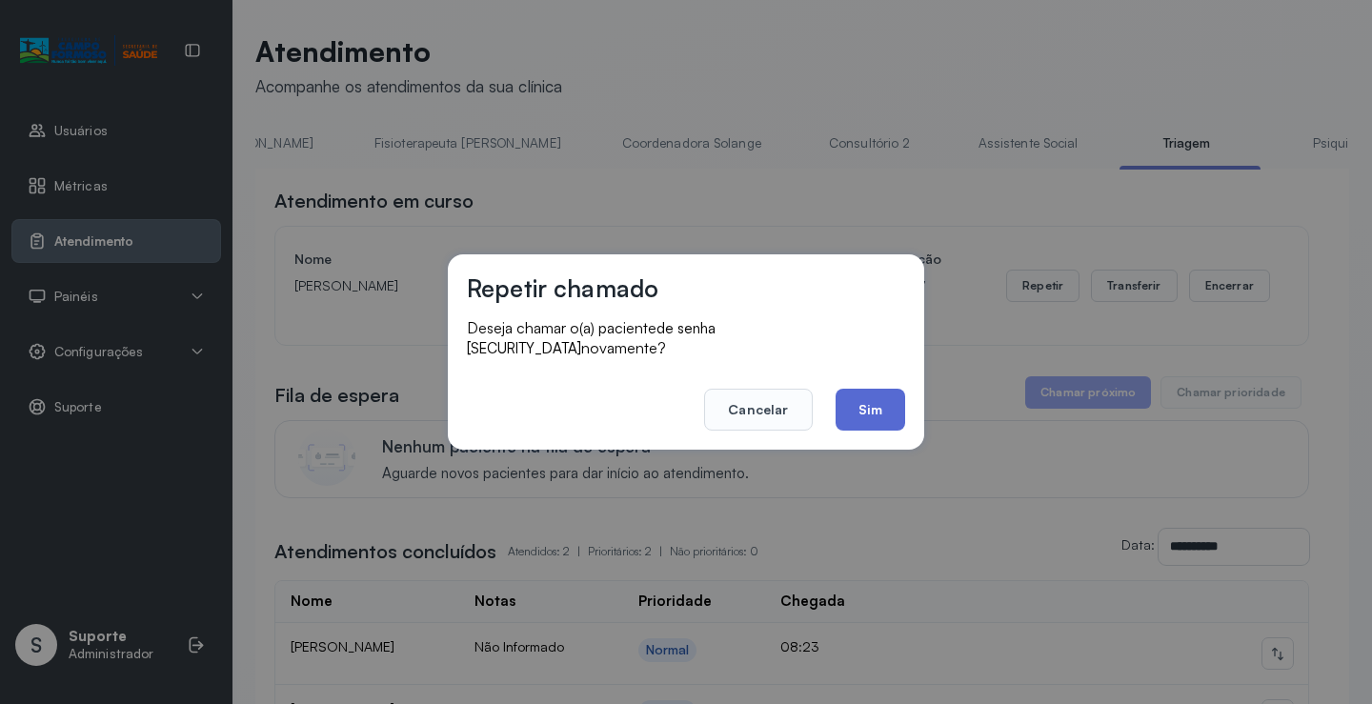
click at [867, 396] on button "Sim" at bounding box center [870, 410] width 70 height 42
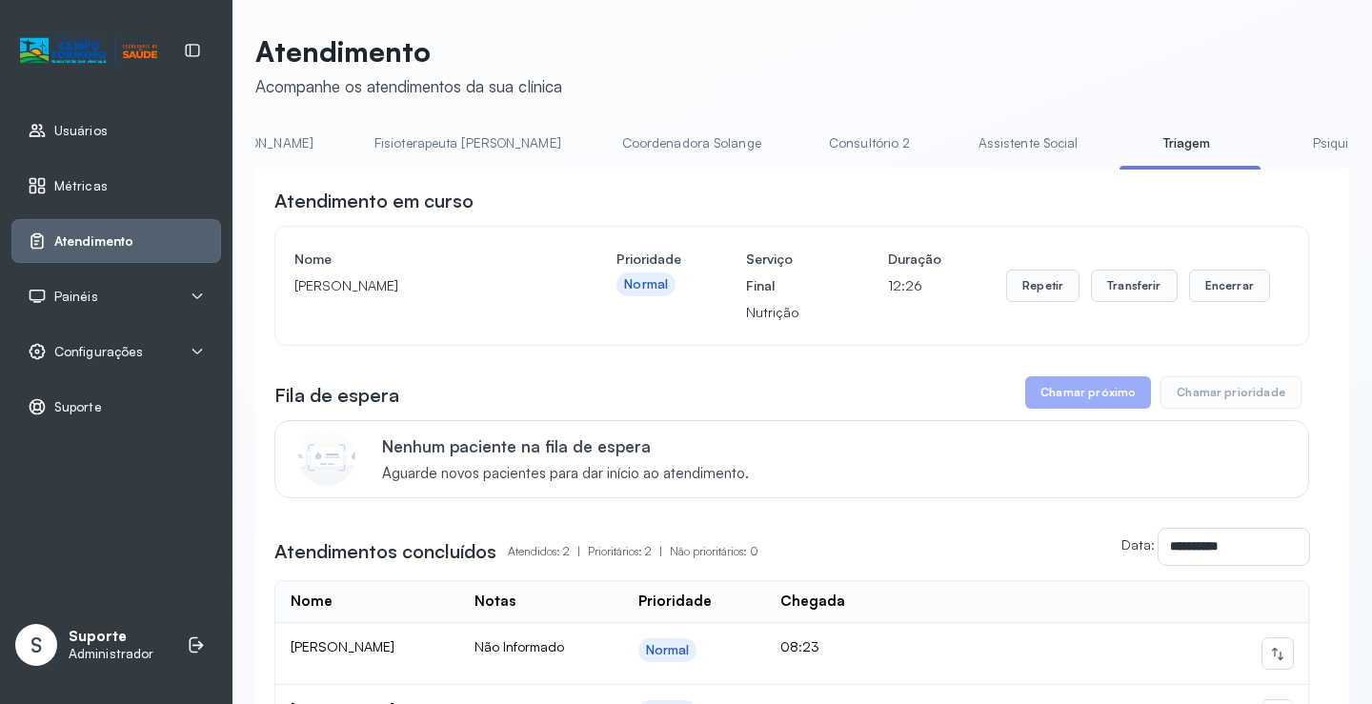
click at [1119, 144] on link "Triagem" at bounding box center [1185, 143] width 133 height 31
click at [1040, 285] on button "Repetir" at bounding box center [1042, 286] width 73 height 32
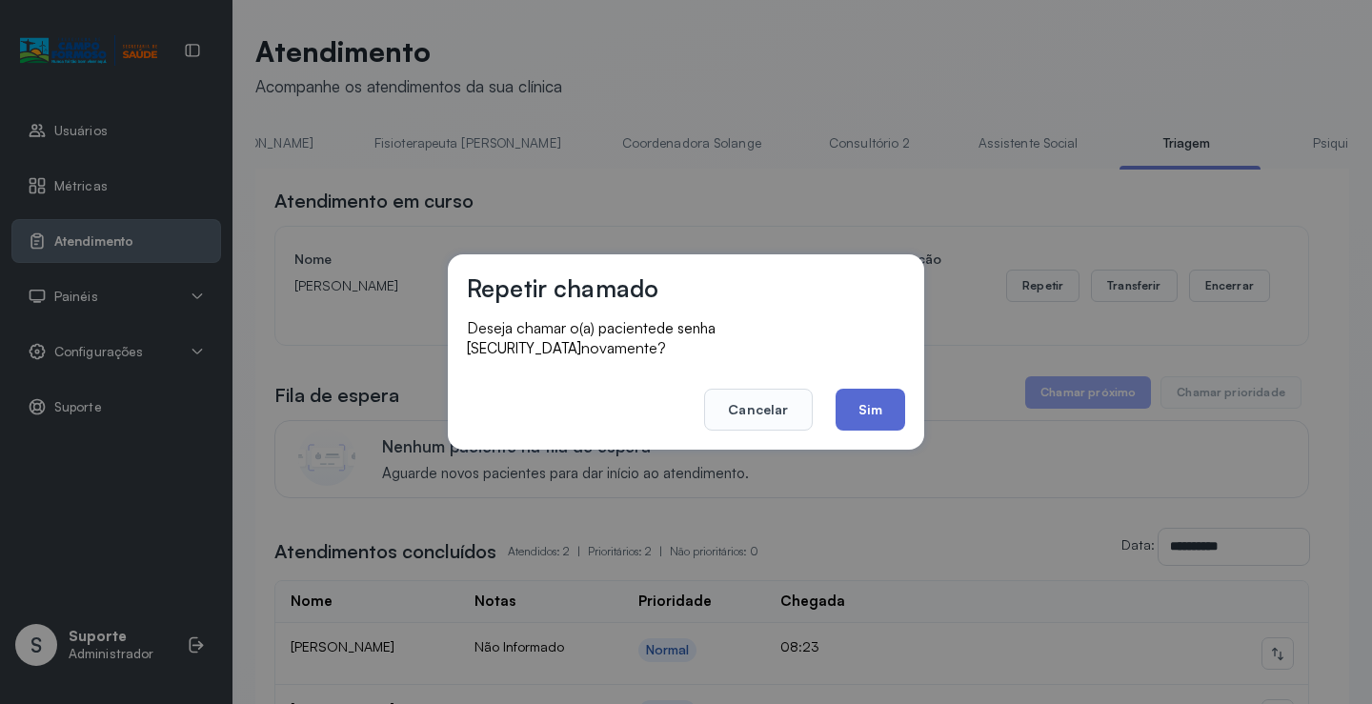
click at [857, 412] on button "Sim" at bounding box center [870, 410] width 70 height 42
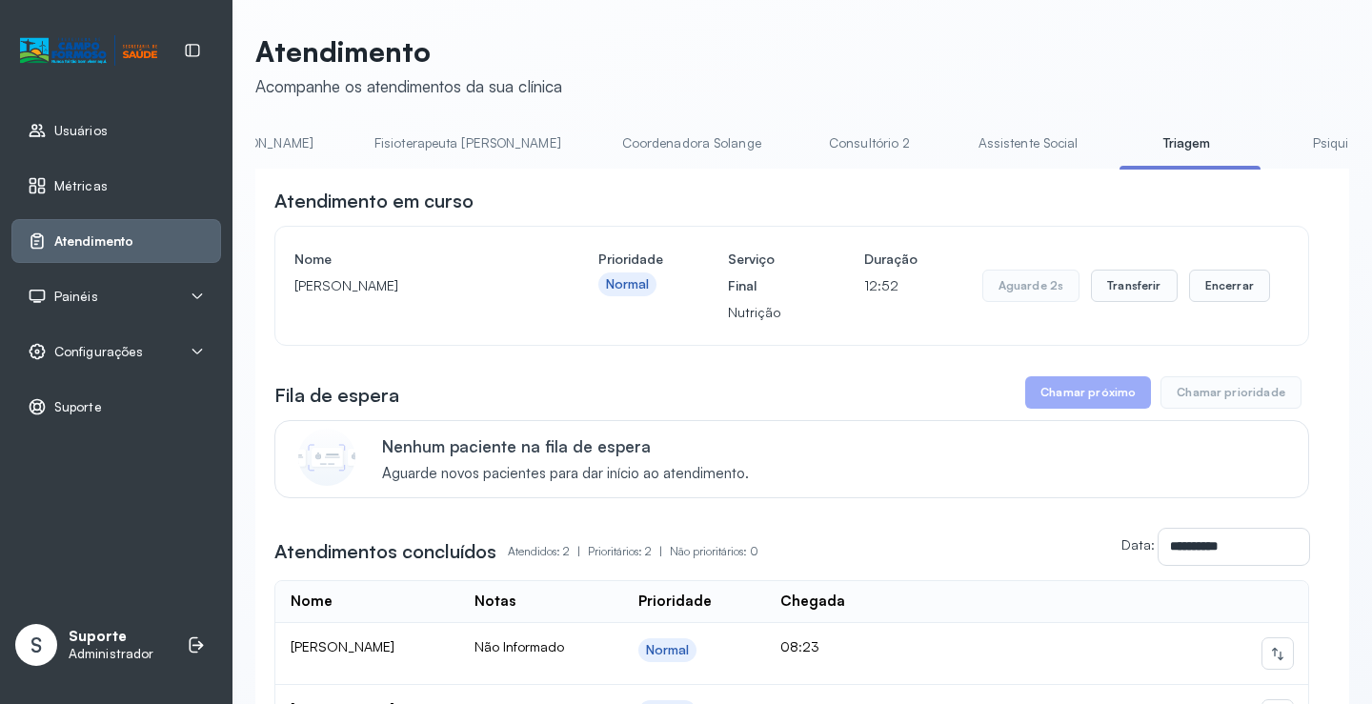
click at [1084, 398] on button "Chamar próximo" at bounding box center [1088, 392] width 126 height 32
click at [171, 224] on div "Atendimento" at bounding box center [116, 241] width 210 height 44
click at [189, 237] on link "Atendimento" at bounding box center [116, 240] width 177 height 19
click at [140, 245] on link "Atendimento" at bounding box center [116, 240] width 177 height 19
click at [154, 240] on link "Atendimento" at bounding box center [116, 240] width 177 height 19
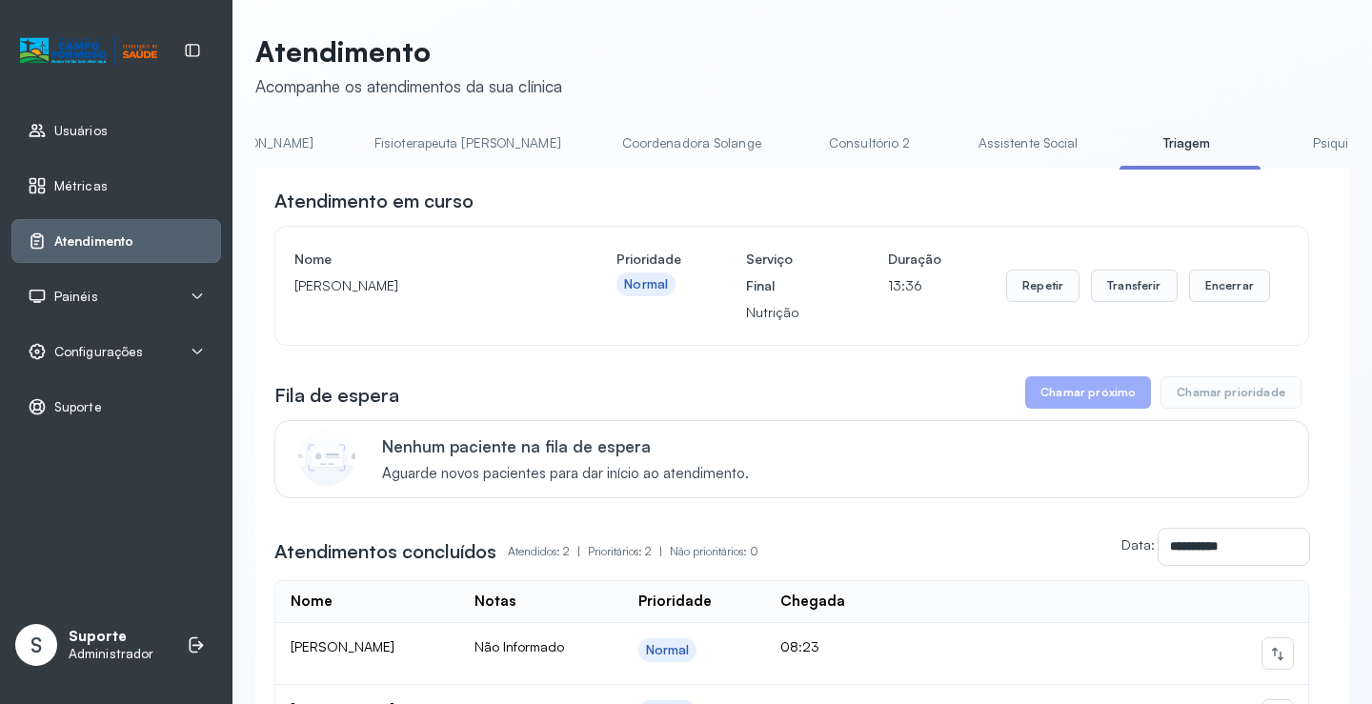
click at [182, 240] on link "Atendimento" at bounding box center [116, 240] width 177 height 19
click at [919, 498] on div "Nenhum paciente na fila de espera Aguarde novos pacientes para dar início ao at…" at bounding box center [791, 459] width 1035 height 78
click at [994, 590] on th at bounding box center [1100, 602] width 413 height 42
click at [1010, 606] on th at bounding box center [1100, 602] width 413 height 42
click at [1035, 669] on div at bounding box center [1101, 653] width 383 height 30
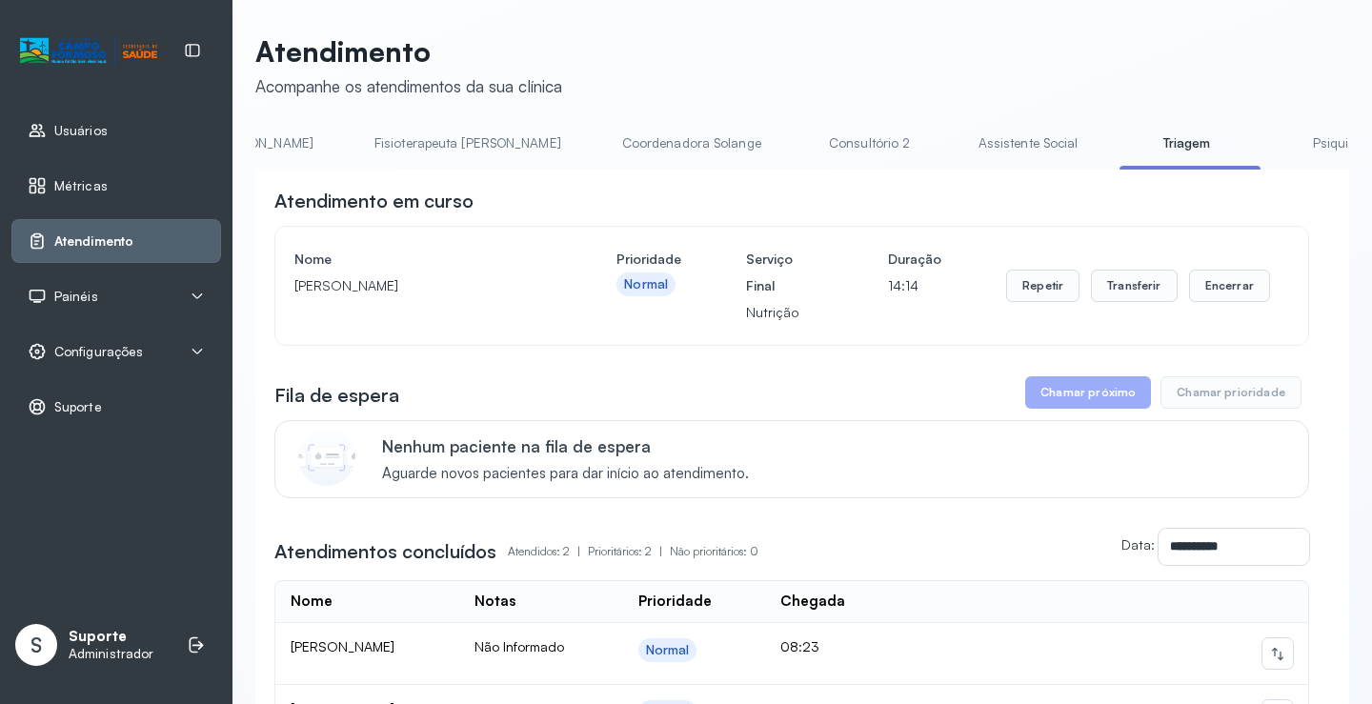
click at [1035, 669] on div at bounding box center [1101, 653] width 383 height 30
click at [1119, 154] on link "Triagem" at bounding box center [1185, 143] width 133 height 31
click at [639, 291] on div "Normal" at bounding box center [646, 284] width 44 height 16
click at [1199, 294] on button "Encerrar" at bounding box center [1229, 286] width 81 height 32
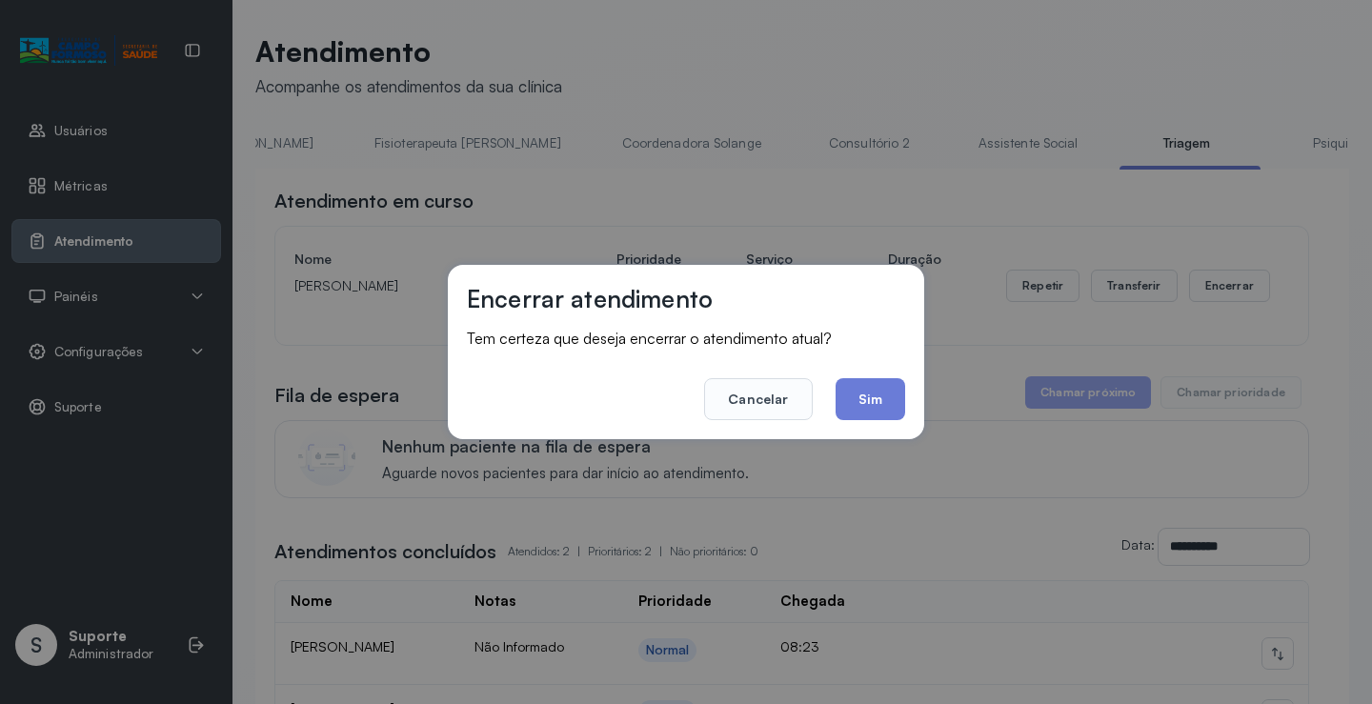
drag, startPoint x: 763, startPoint y: 401, endPoint x: 774, endPoint y: 422, distance: 23.9
click at [763, 406] on button "Cancelar" at bounding box center [758, 399] width 108 height 42
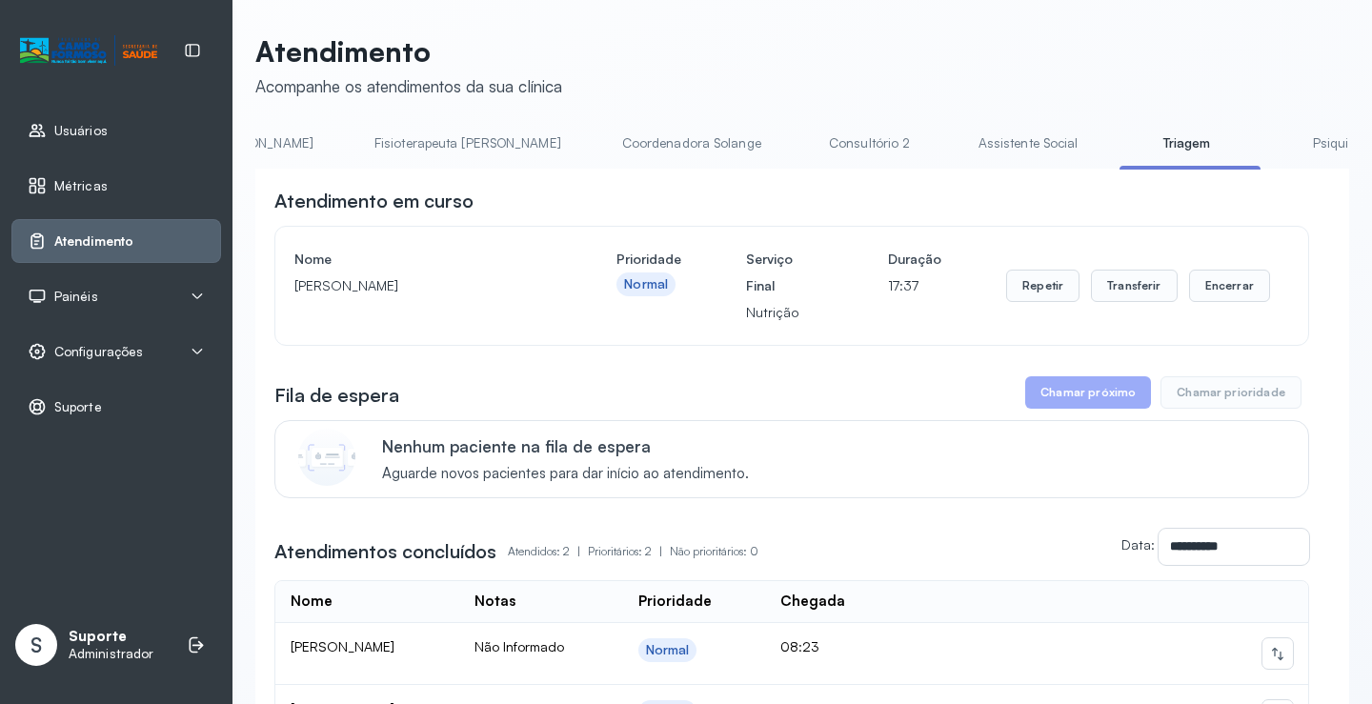
click at [1107, 404] on button "Chamar próximo" at bounding box center [1088, 392] width 126 height 32
click at [1104, 404] on button "Chamar próximo" at bounding box center [1088, 392] width 126 height 32
click at [141, 238] on link "Atendimento" at bounding box center [116, 240] width 177 height 19
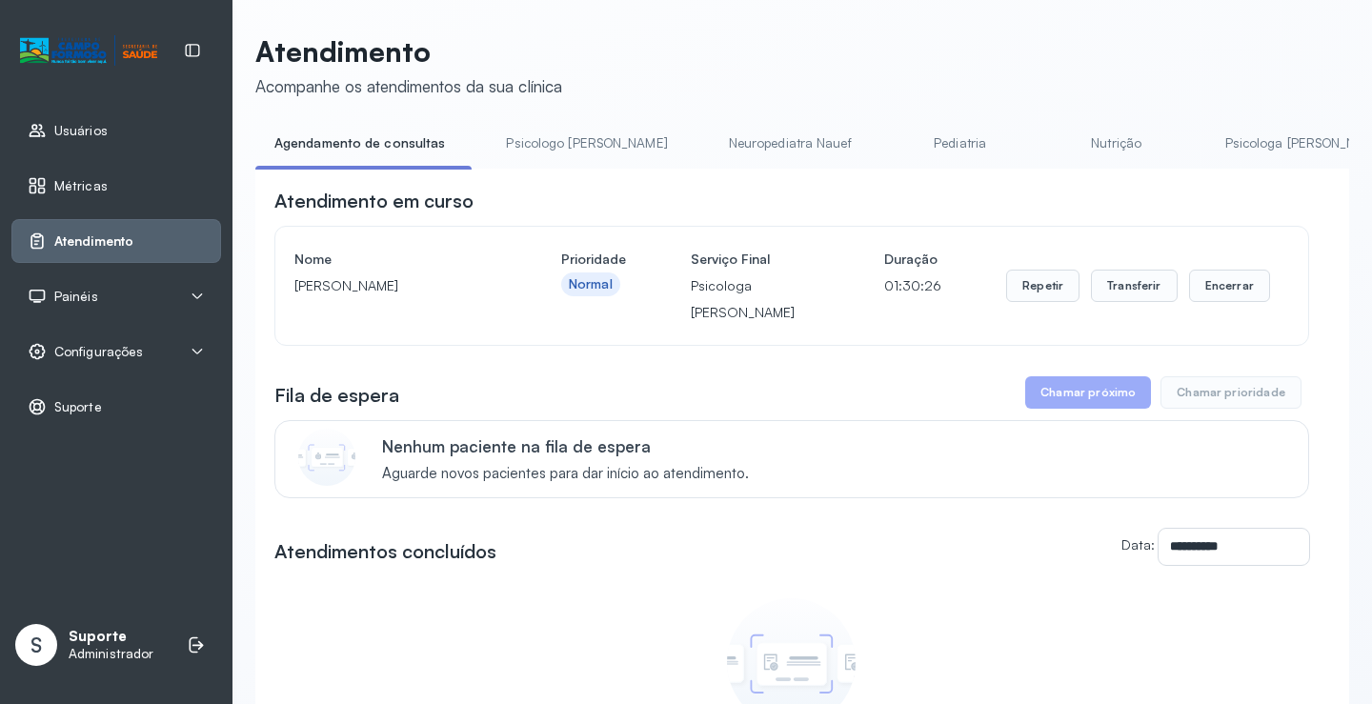
click at [184, 226] on div "Atendimento" at bounding box center [116, 241] width 210 height 44
click at [184, 231] on link "Atendimento" at bounding box center [116, 240] width 177 height 19
drag, startPoint x: 1020, startPoint y: 198, endPoint x: 856, endPoint y: 85, distance: 199.2
click at [858, 89] on header "Atendimento Acompanhe os atendimentos da sua clínica" at bounding box center [802, 65] width 1094 height 63
click at [956, 603] on div "Nenhum atendimento concluído Nenhum atendimento foi concluído nesta sala no dia…" at bounding box center [791, 690] width 1035 height 202
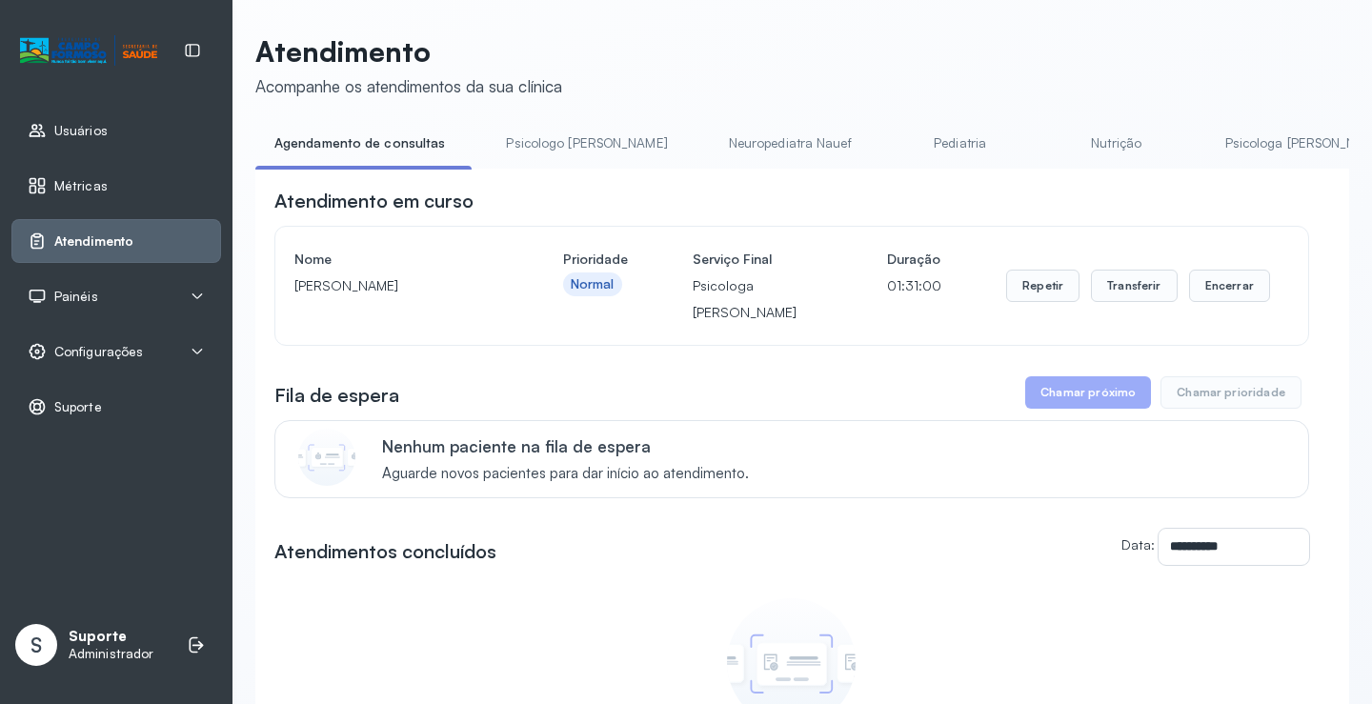
click at [956, 596] on div "Nenhum atendimento concluído Nenhum atendimento foi concluído nesta sala no dia…" at bounding box center [791, 690] width 1035 height 202
click at [1077, 404] on button "Chamar próximo" at bounding box center [1088, 392] width 126 height 32
click at [109, 245] on span "Atendimento" at bounding box center [93, 241] width 79 height 16
click at [894, 141] on link "Pediatria" at bounding box center [960, 143] width 133 height 31
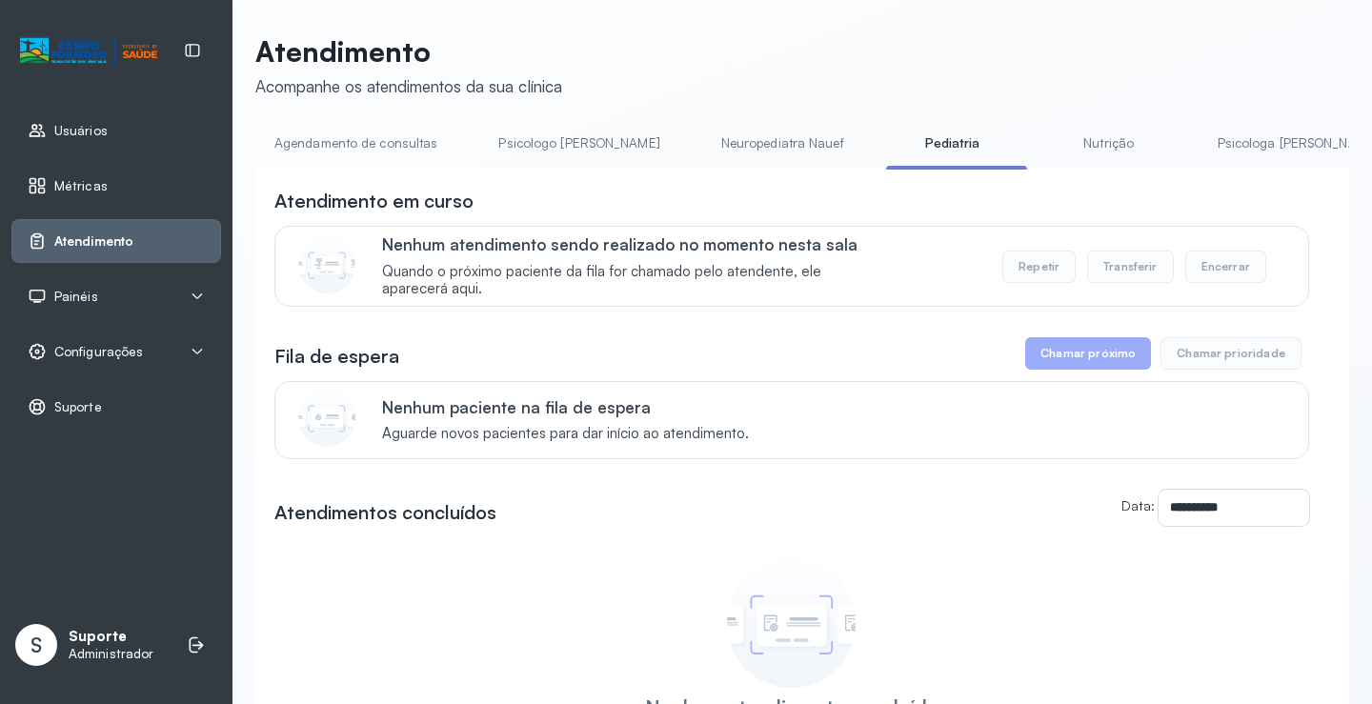
click at [1127, 354] on button "Chamar próximo" at bounding box center [1088, 353] width 126 height 32
drag, startPoint x: 1123, startPoint y: 357, endPoint x: 1112, endPoint y: 369, distance: 16.2
click at [1117, 364] on button "Chamar próximo" at bounding box center [1088, 353] width 126 height 32
click at [140, 232] on link "Atendimento" at bounding box center [116, 240] width 177 height 19
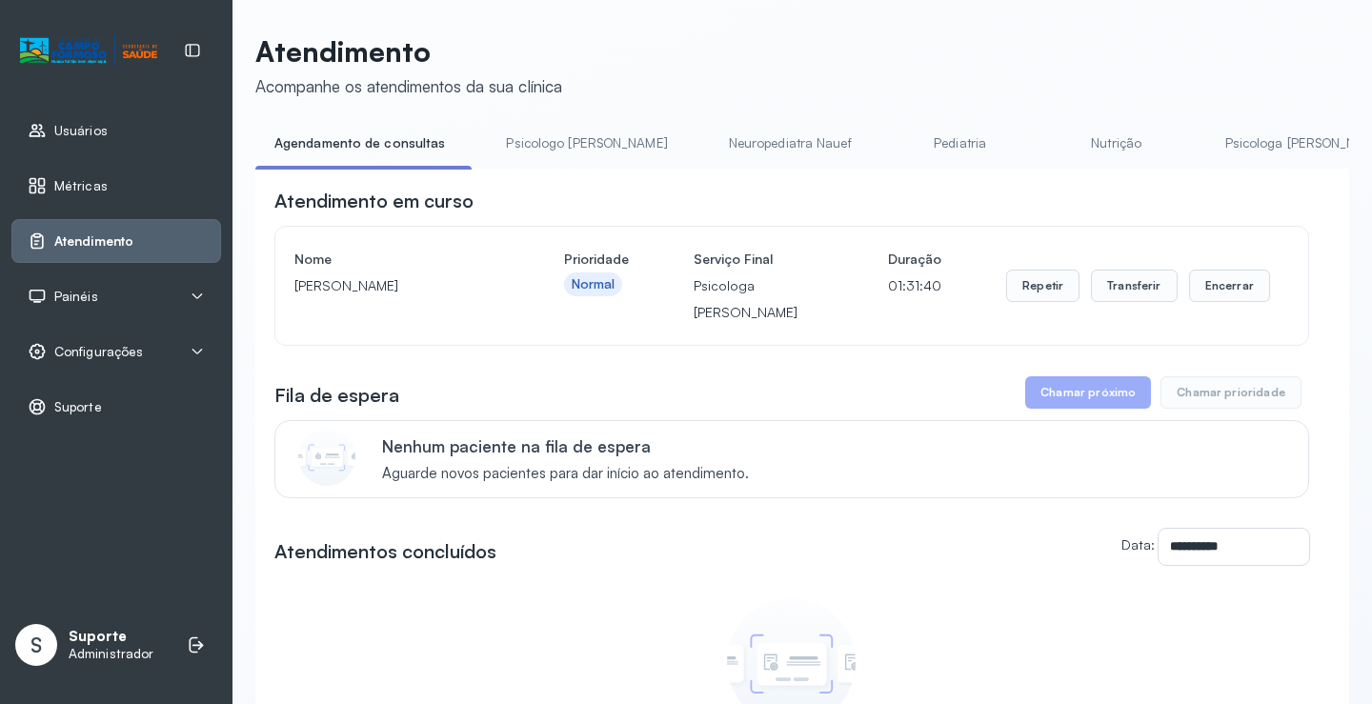
click at [120, 246] on span "Atendimento" at bounding box center [93, 241] width 79 height 16
click at [1091, 385] on button "Chamar próximo" at bounding box center [1088, 392] width 126 height 32
click at [1094, 395] on button "Chamar próximo" at bounding box center [1088, 392] width 126 height 32
click at [1079, 394] on button "Chamar próximo" at bounding box center [1088, 392] width 126 height 32
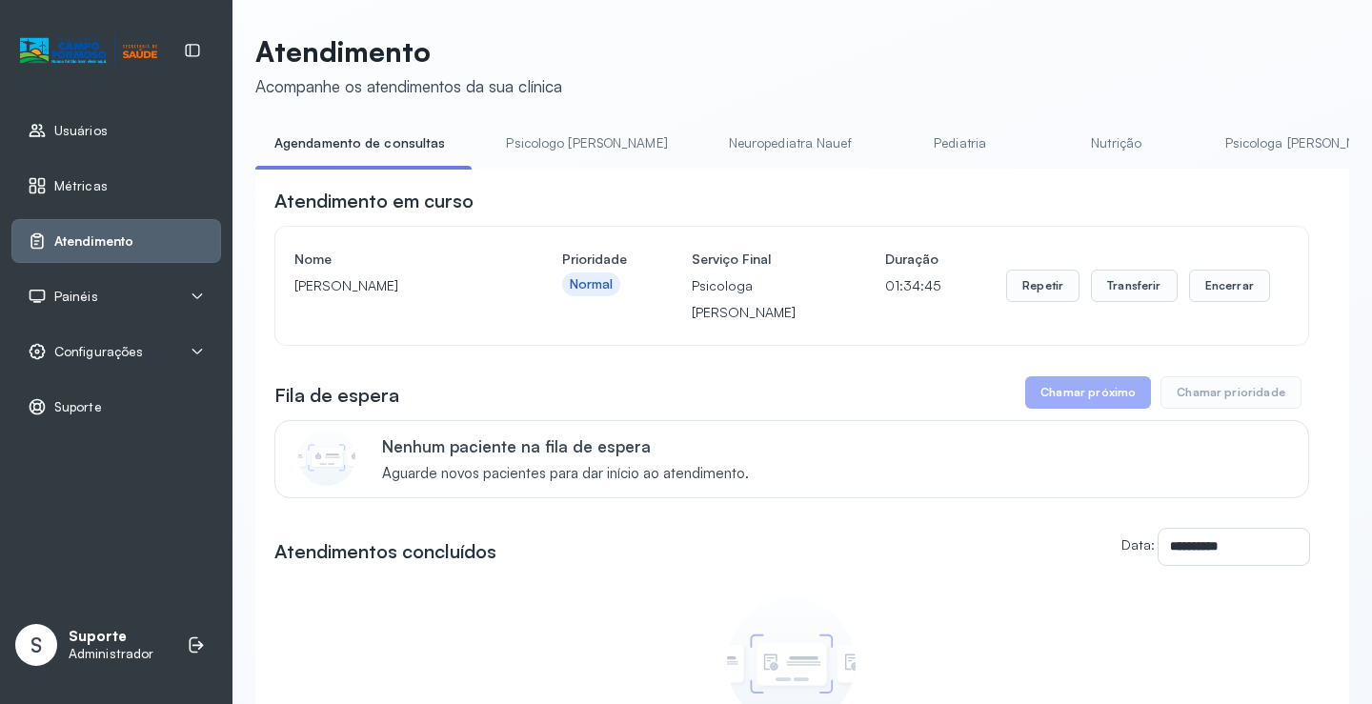
click at [1079, 394] on button "Chamar próximo" at bounding box center [1088, 392] width 126 height 32
drag, startPoint x: 1079, startPoint y: 394, endPoint x: 1082, endPoint y: 384, distance: 10.9
click at [1079, 392] on button "Chamar próximo" at bounding box center [1088, 392] width 126 height 32
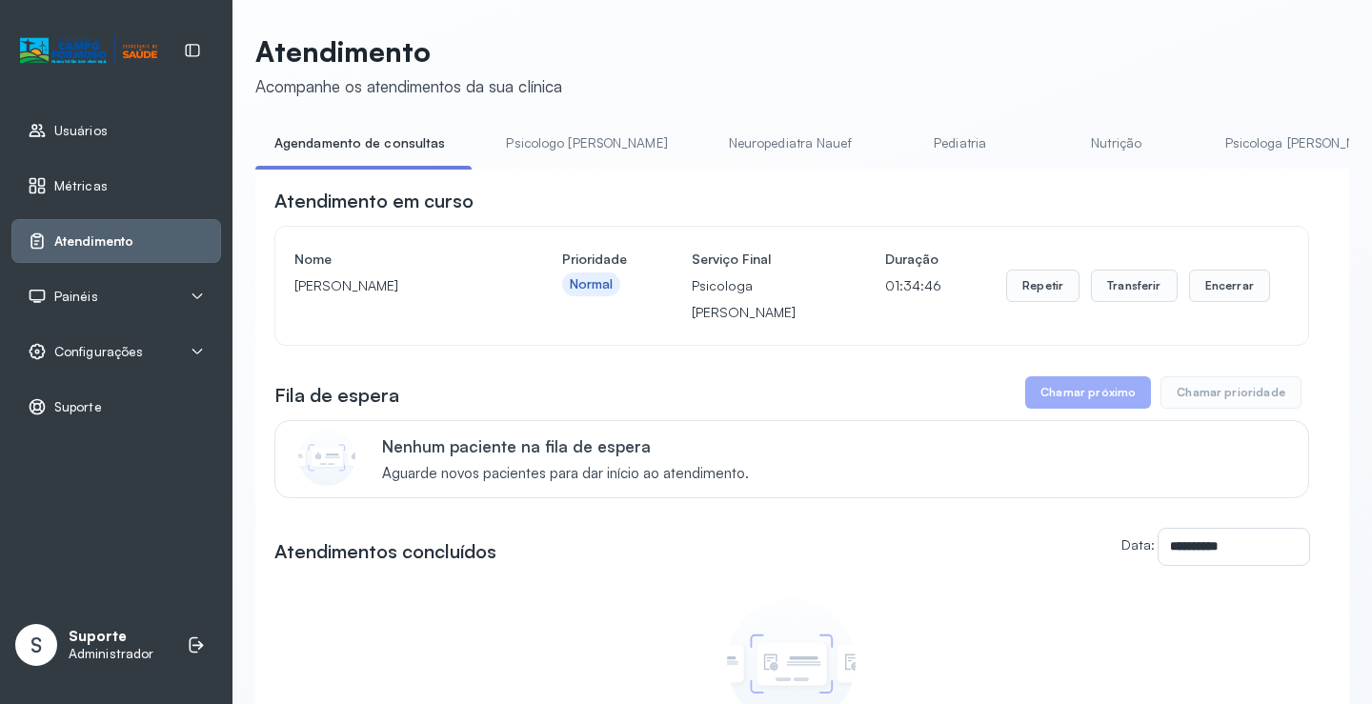
click at [1082, 384] on button "Chamar próximo" at bounding box center [1088, 392] width 126 height 32
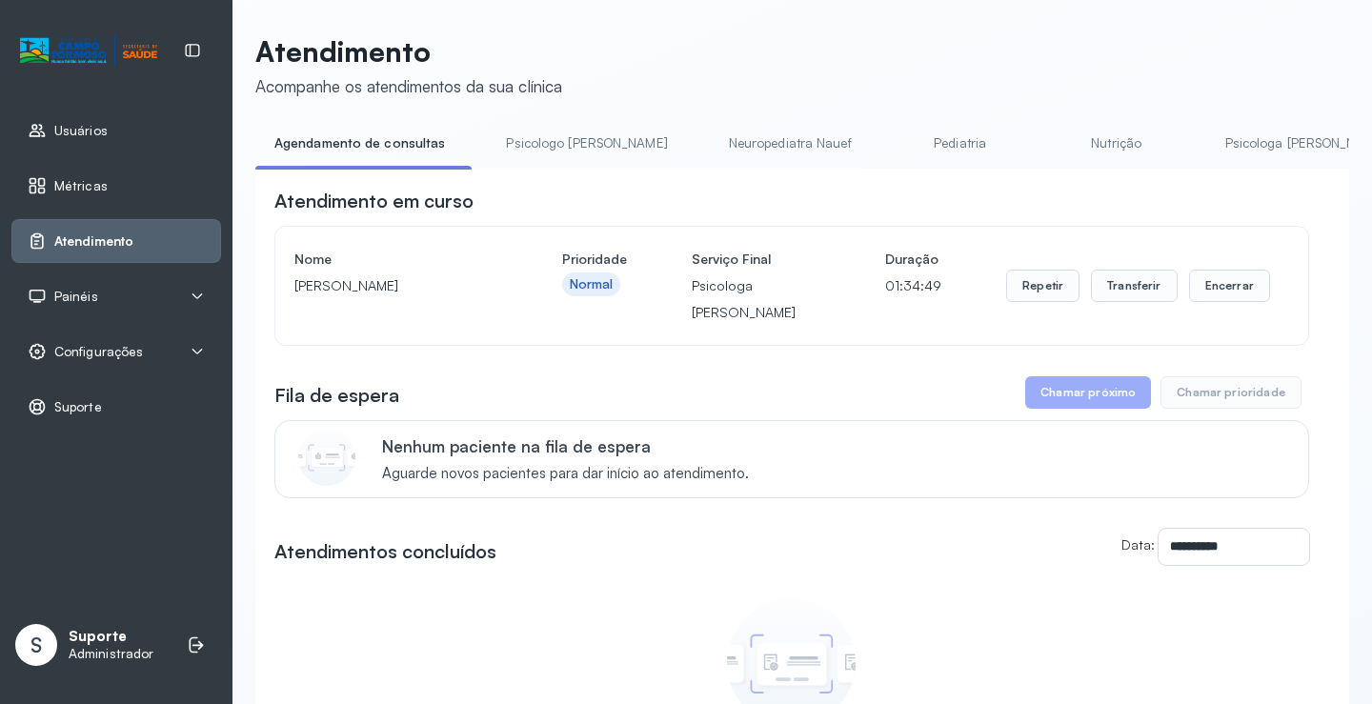
click at [1082, 384] on button "Chamar próximo" at bounding box center [1088, 392] width 126 height 32
click at [1053, 401] on button "Chamar próximo" at bounding box center [1088, 392] width 126 height 32
click at [1053, 399] on button "Chamar próximo" at bounding box center [1088, 392] width 126 height 32
click at [184, 246] on link "Atendimento" at bounding box center [116, 240] width 177 height 19
click at [1032, 225] on div "Atendimento em curso Nome Laryssa Borges de Oliveira Prioridade Normal Serviço …" at bounding box center [791, 267] width 1035 height 158
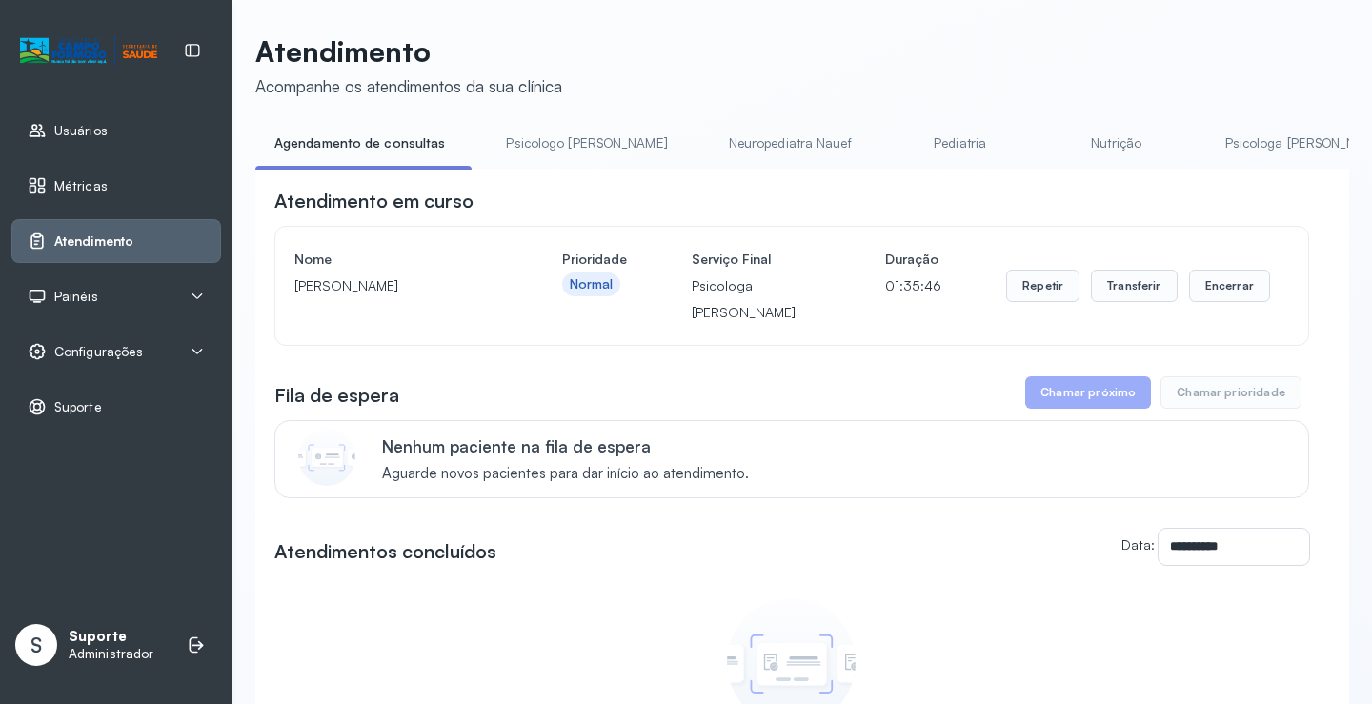
drag, startPoint x: 1065, startPoint y: 202, endPoint x: 879, endPoint y: 192, distance: 186.0
click at [879, 192] on div "Atendimento em curso" at bounding box center [791, 201] width 1035 height 27
click at [894, 144] on link "Pediatria" at bounding box center [960, 143] width 133 height 31
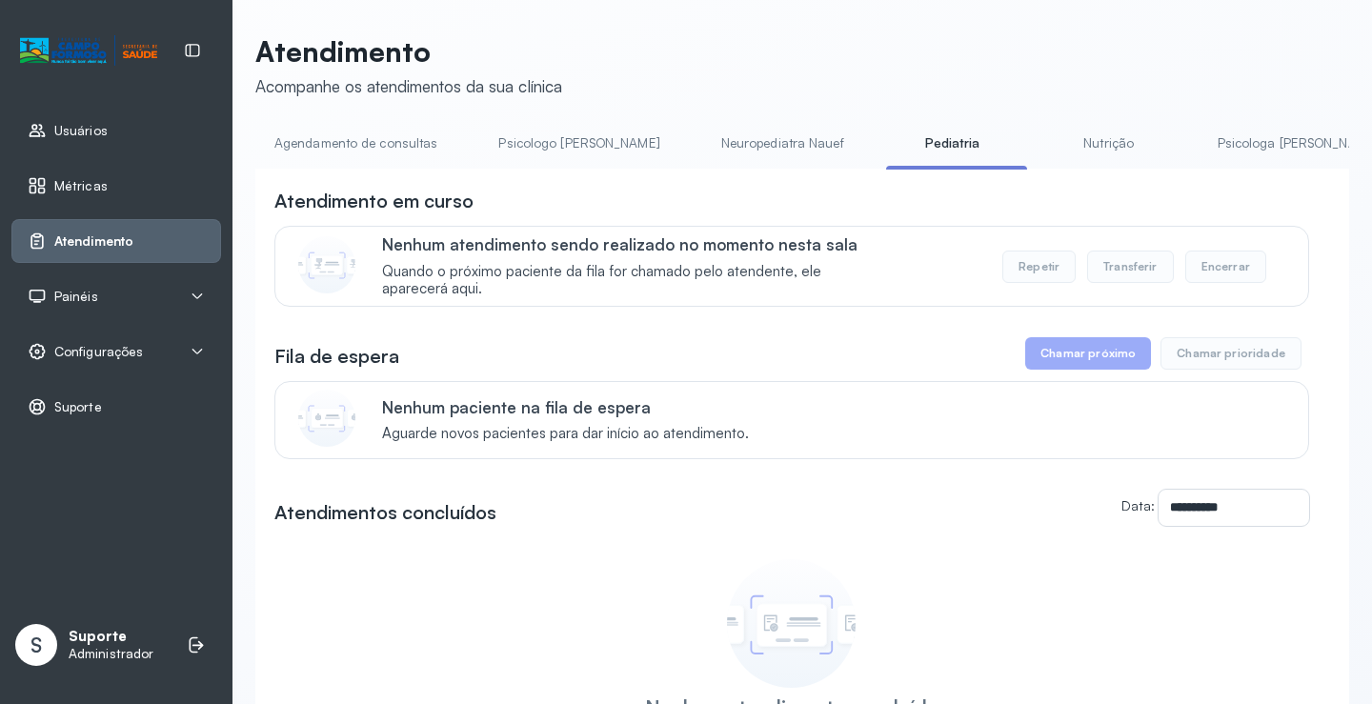
drag, startPoint x: 1032, startPoint y: 340, endPoint x: 1032, endPoint y: 352, distance: 12.4
click at [1032, 345] on div "**********" at bounding box center [791, 470] width 1035 height 564
click at [1110, 349] on button "Chamar próximo" at bounding box center [1088, 353] width 126 height 32
click at [161, 231] on div "Atendimento" at bounding box center [116, 241] width 210 height 44
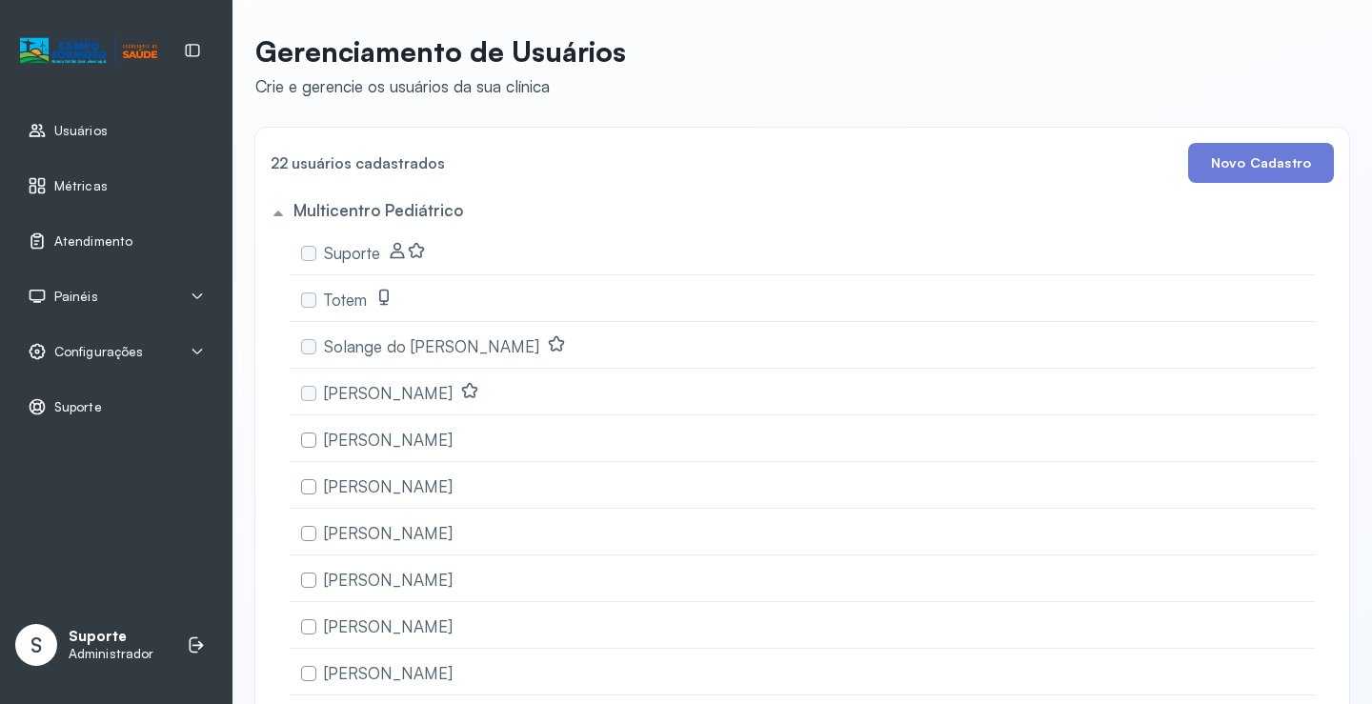
click at [136, 503] on div "Usuários Métricas Atendimento Painéis Totem Tv Configurações Geral Fluxo de ate…" at bounding box center [116, 352] width 232 height 704
click at [153, 463] on div "Usuários Métricas Atendimento Painéis Totem Tv Configurações Geral Fluxo de ate…" at bounding box center [116, 352] width 232 height 704
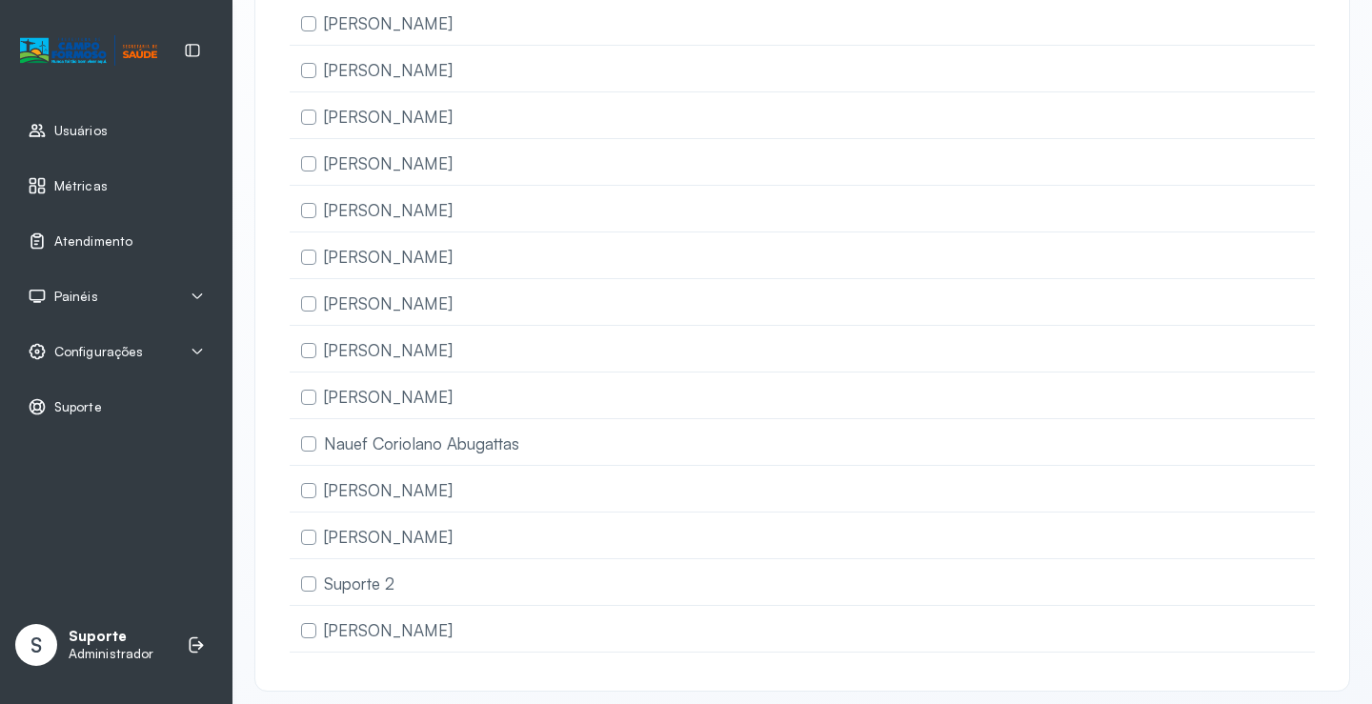
drag, startPoint x: 135, startPoint y: 459, endPoint x: 129, endPoint y: 475, distance: 17.5
click at [134, 464] on div "Usuários Métricas Atendimento Painéis Totem Tv Configurações Geral Fluxo de ate…" at bounding box center [116, 352] width 232 height 704
click at [128, 482] on div "Usuários Métricas Atendimento Painéis Totem Tv Configurações Geral Fluxo de ate…" at bounding box center [116, 352] width 232 height 704
click at [125, 482] on div "Usuários Métricas Atendimento Painéis Totem Tv Configurações Geral Fluxo de ate…" at bounding box center [116, 352] width 232 height 704
click at [127, 486] on div "Usuários Métricas Atendimento Painéis Totem Tv Configurações Geral Fluxo de ate…" at bounding box center [116, 352] width 232 height 704
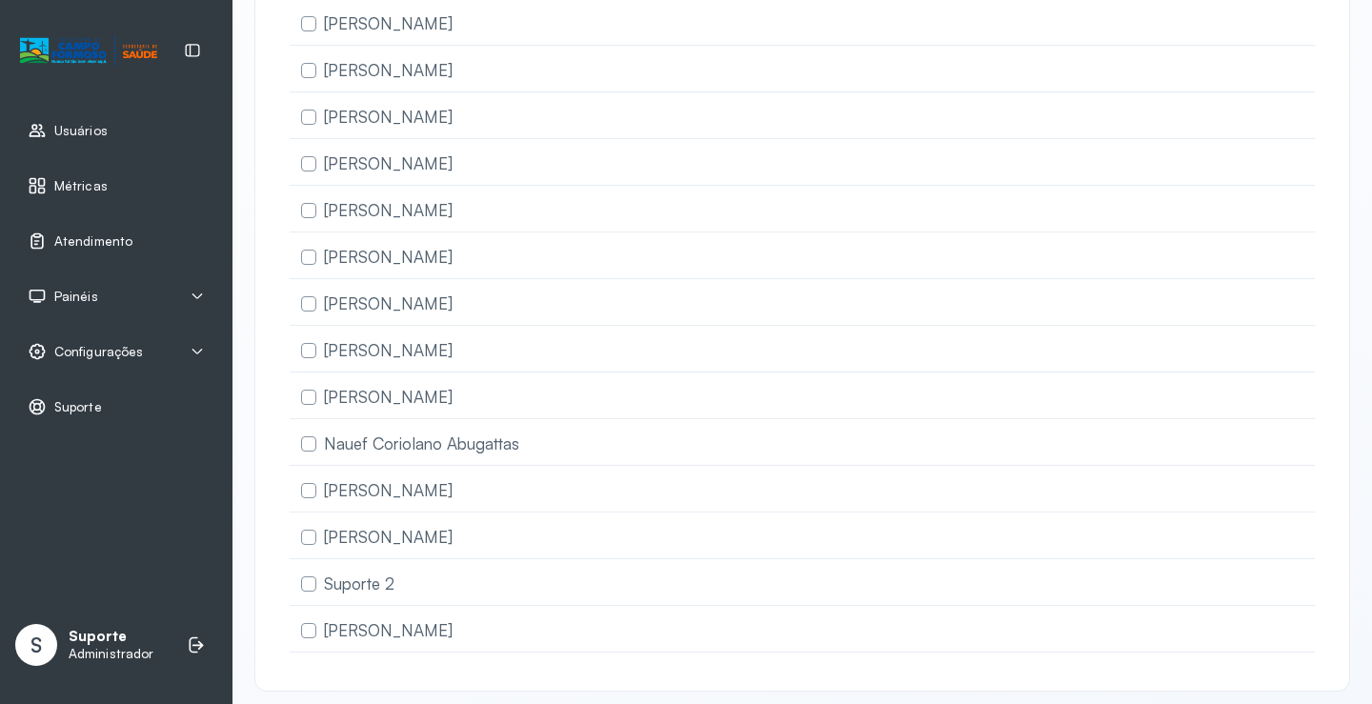
click at [126, 486] on div "Usuários Métricas Atendimento Painéis Totem Tv Configurações Geral Fluxo de ate…" at bounding box center [116, 352] width 232 height 704
drag, startPoint x: 122, startPoint y: 472, endPoint x: 613, endPoint y: 632, distance: 516.0
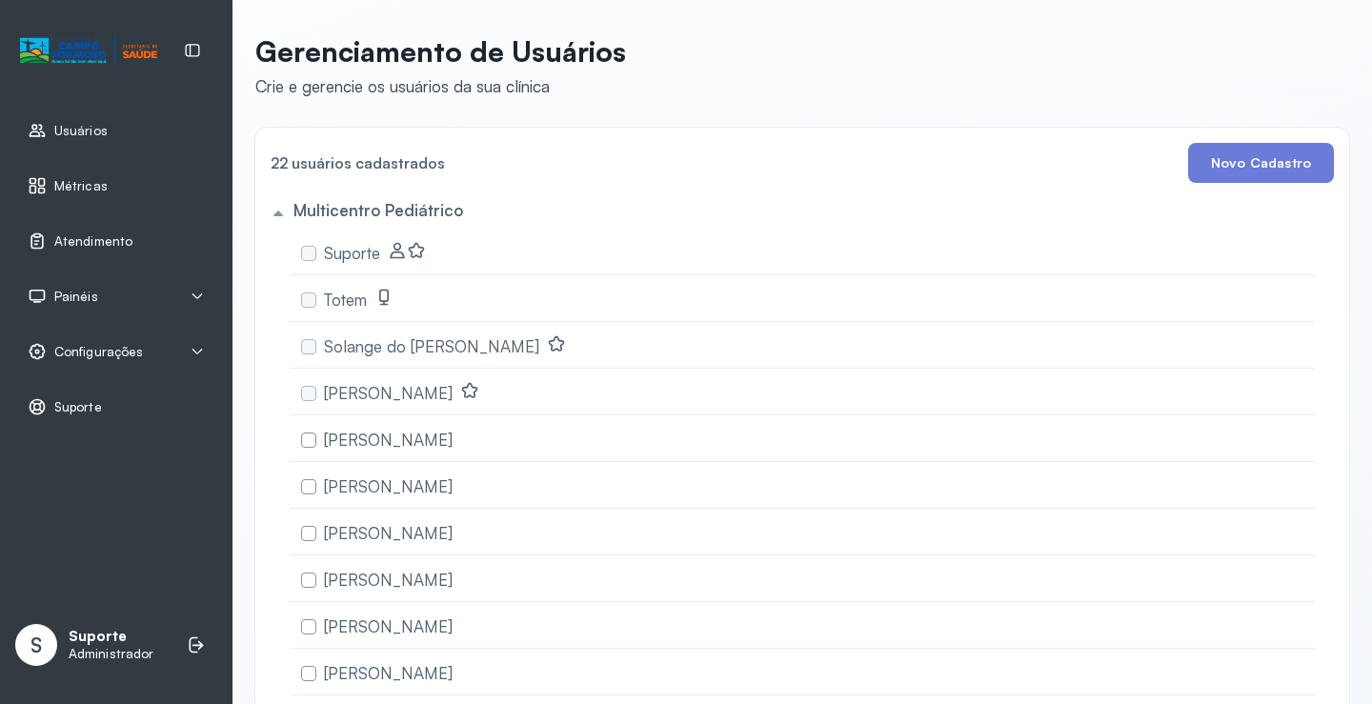
click at [955, 212] on div "Multicentro Pediátrico" at bounding box center [798, 213] width 1071 height 30
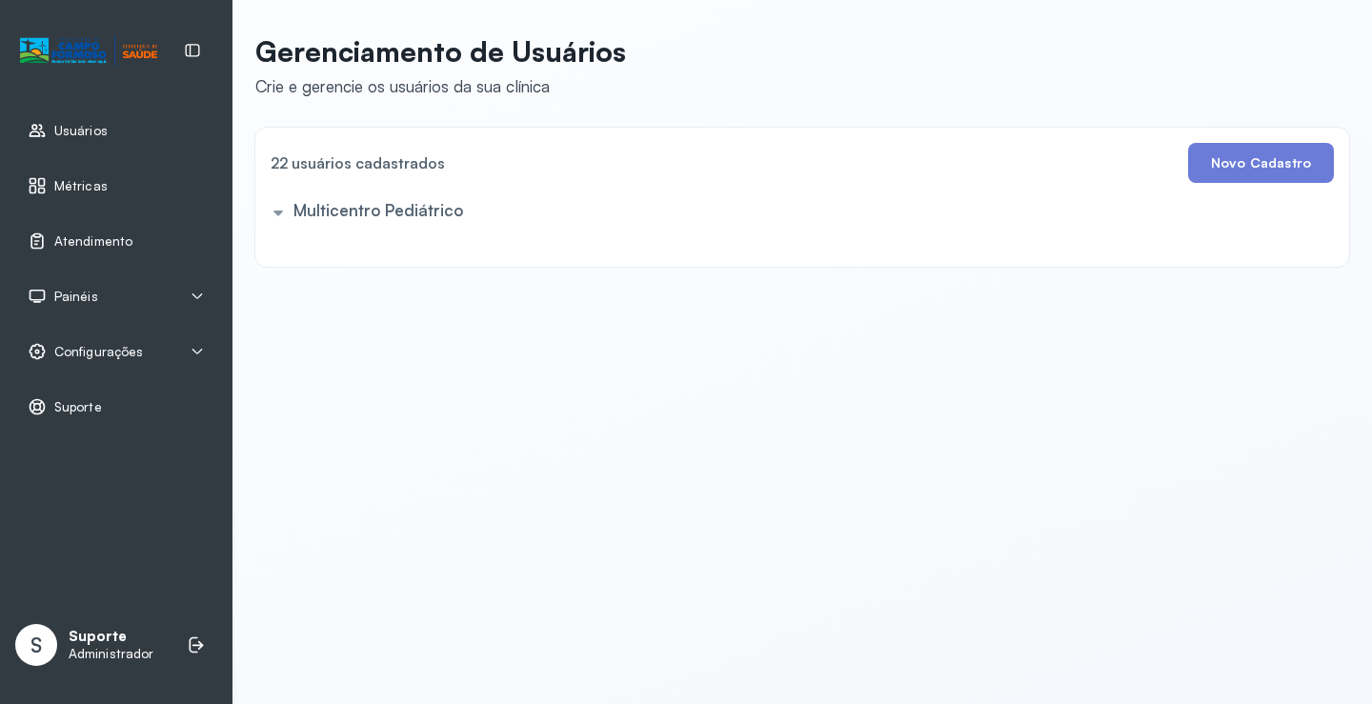
click at [177, 125] on link "Usuários" at bounding box center [116, 130] width 177 height 19
click at [143, 246] on link "Atendimento" at bounding box center [116, 240] width 177 height 19
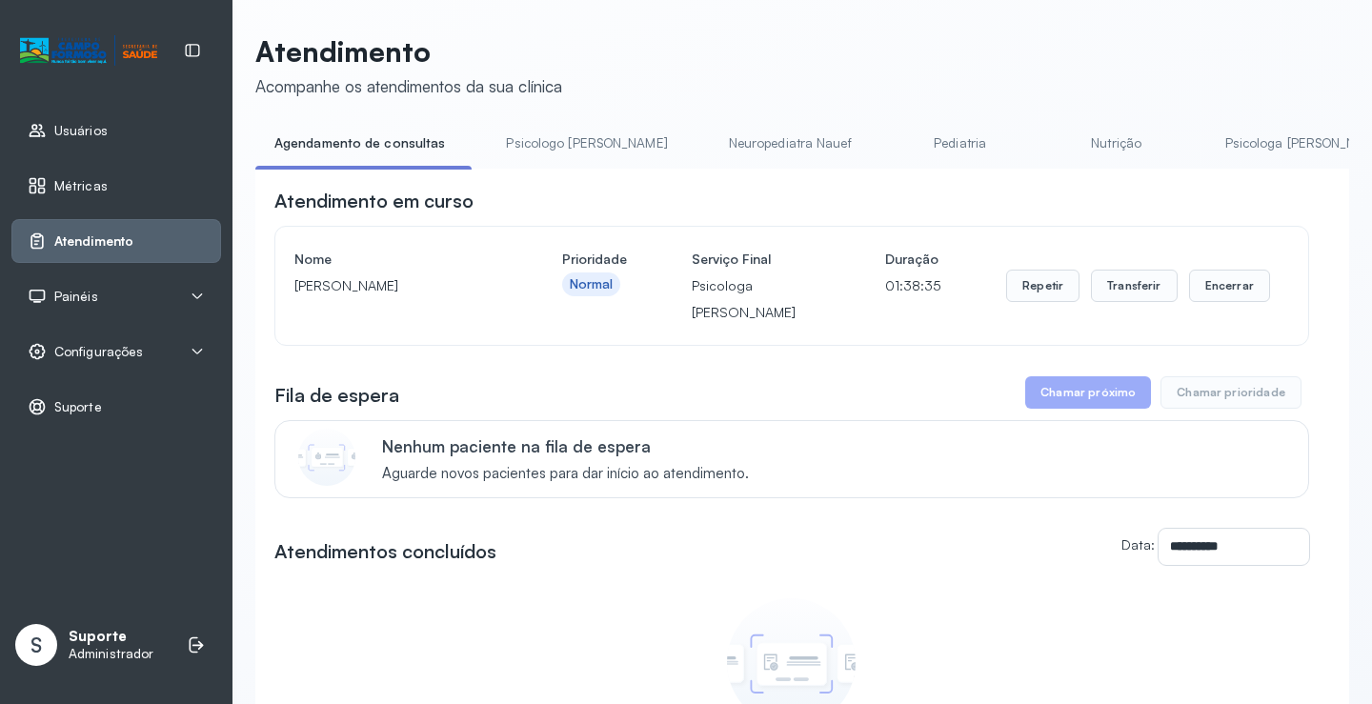
click at [1122, 407] on button "Chamar próximo" at bounding box center [1088, 392] width 126 height 32
click at [1115, 409] on button "Chamar próximo" at bounding box center [1088, 392] width 126 height 32
click at [1043, 382] on button "Chamar próximo" at bounding box center [1088, 392] width 126 height 32
click at [1058, 393] on button "Chamar próximo" at bounding box center [1088, 392] width 126 height 32
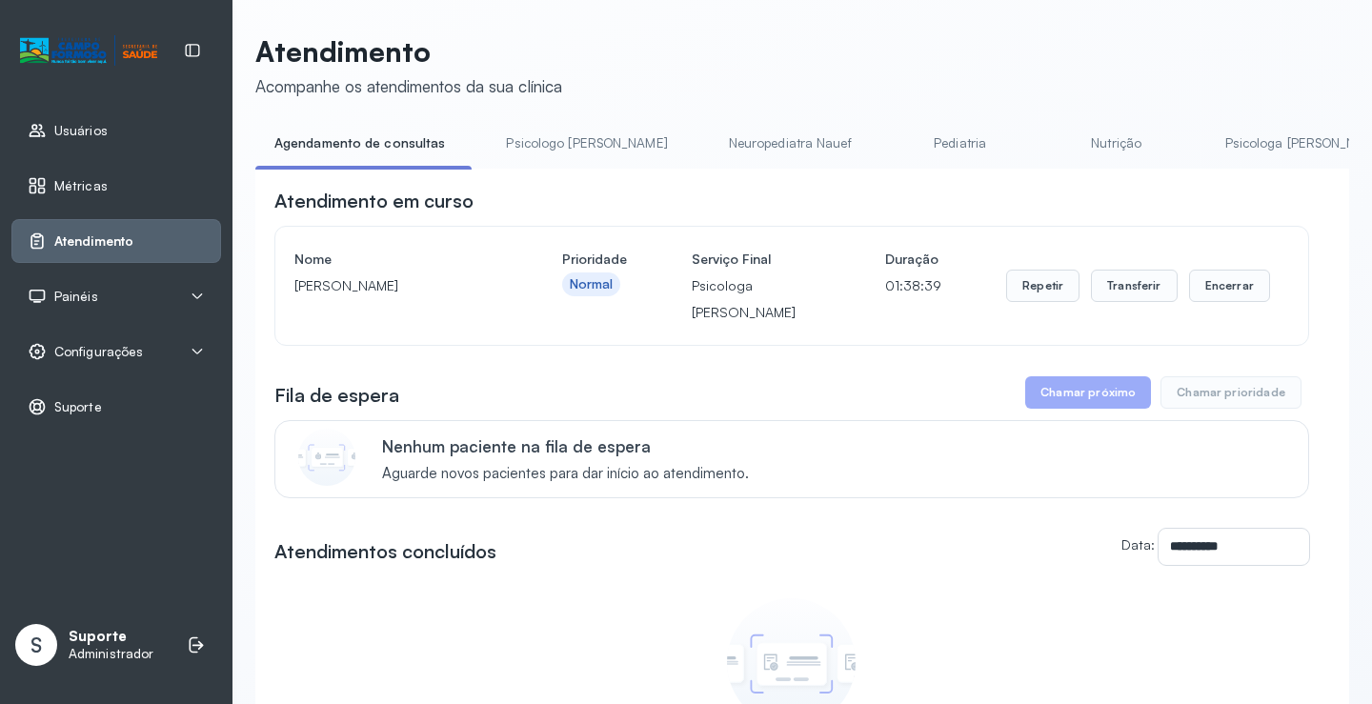
click at [1058, 409] on button "Chamar próximo" at bounding box center [1088, 392] width 126 height 32
click at [1029, 293] on button "Repetir" at bounding box center [1042, 286] width 73 height 32
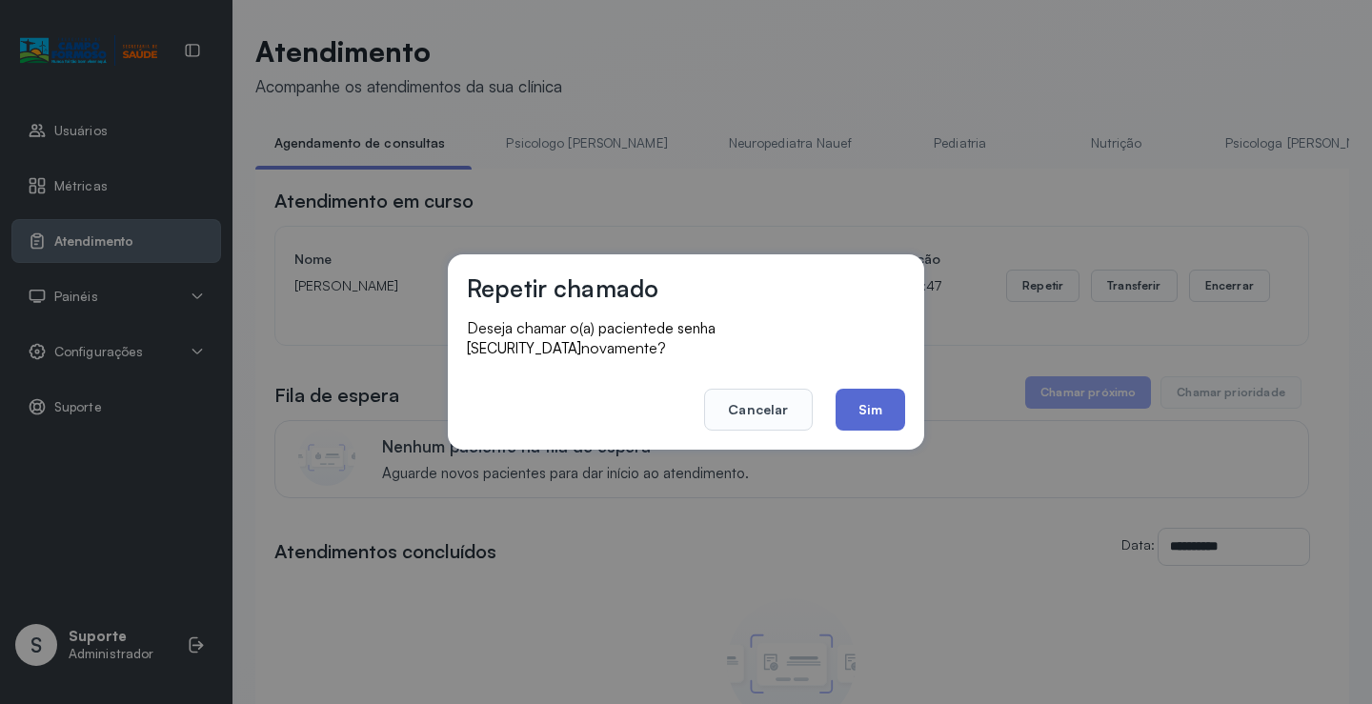
click at [874, 398] on button "Sim" at bounding box center [870, 410] width 70 height 42
